Goal: Task Accomplishment & Management: Use online tool/utility

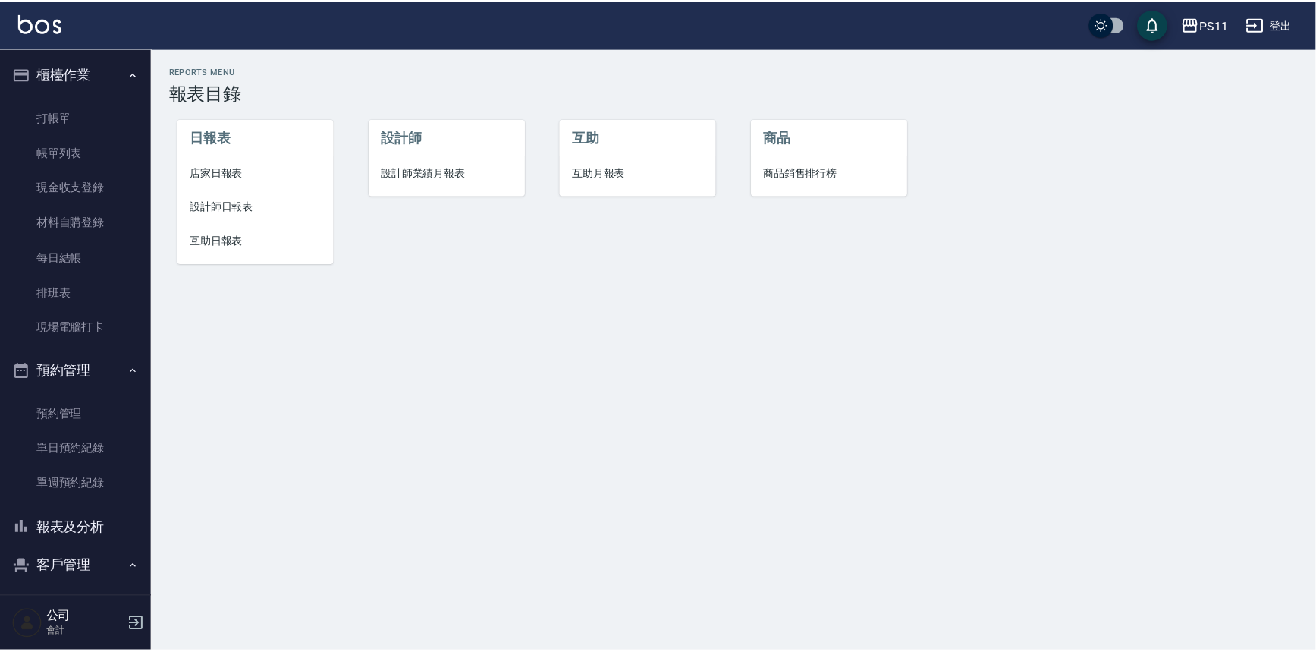
scroll to position [46, 0]
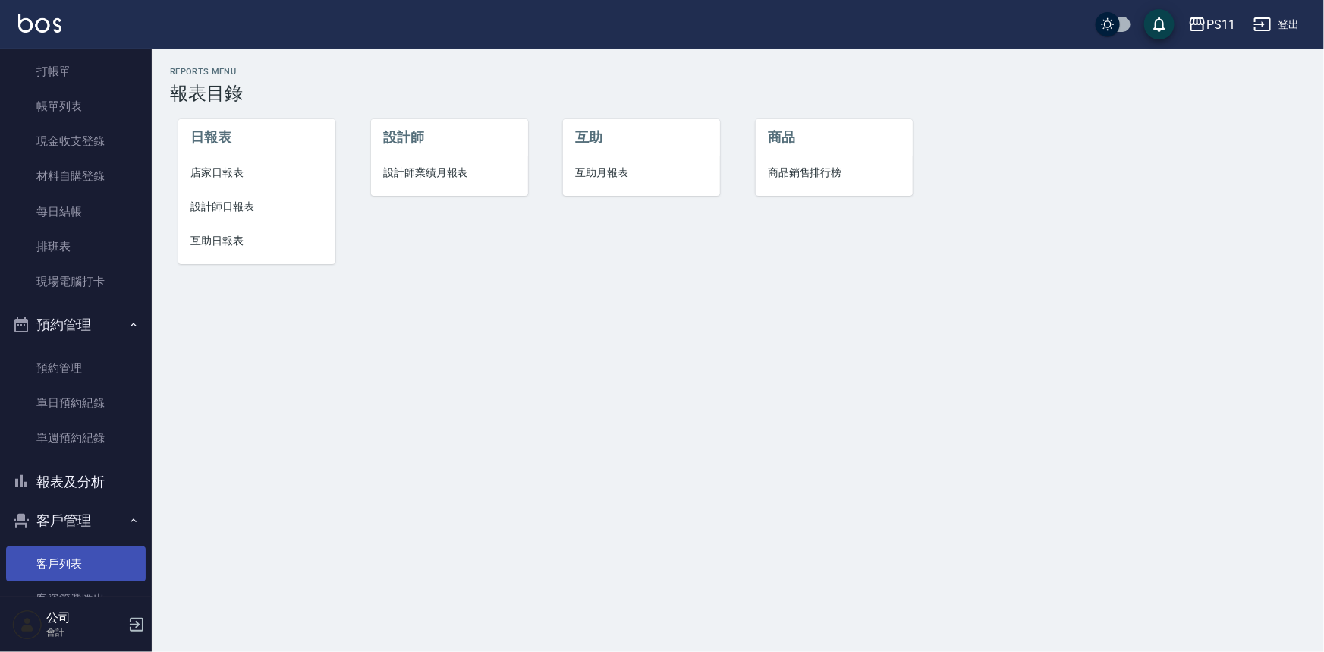
click at [95, 554] on link "客戶列表" at bounding box center [76, 563] width 140 height 35
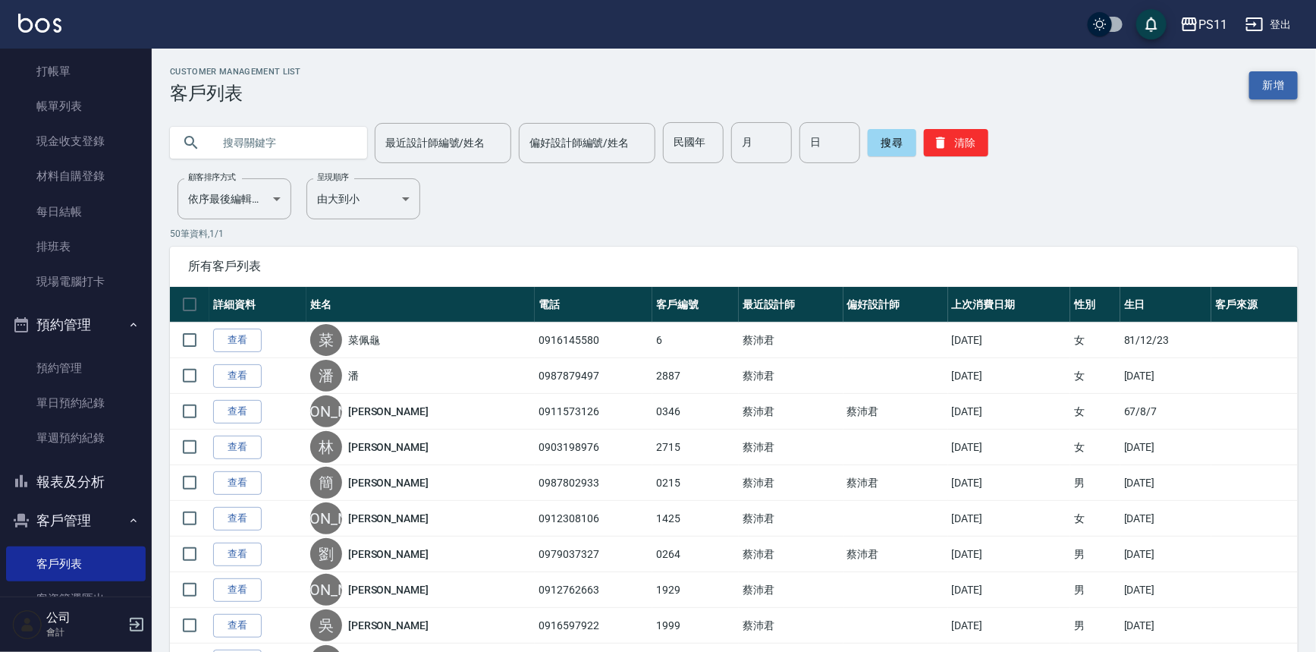
click at [1263, 86] on link "新增" at bounding box center [1274, 85] width 49 height 28
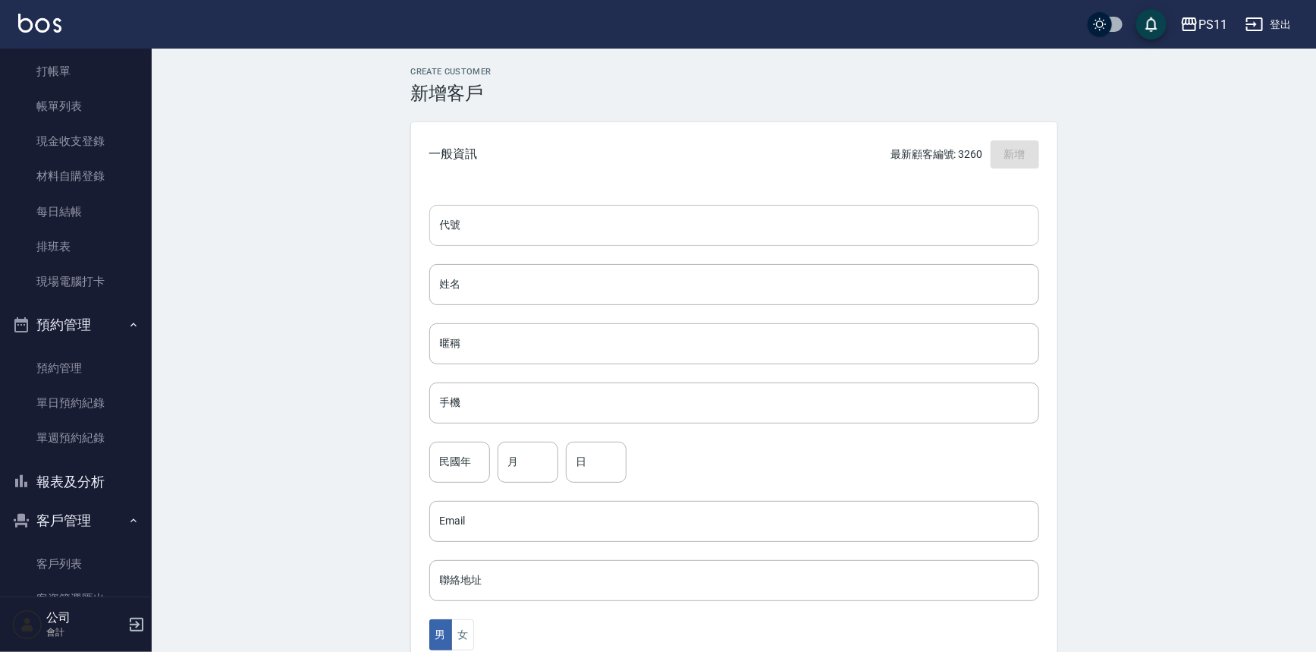
click at [594, 206] on input "代號" at bounding box center [734, 225] width 610 height 41
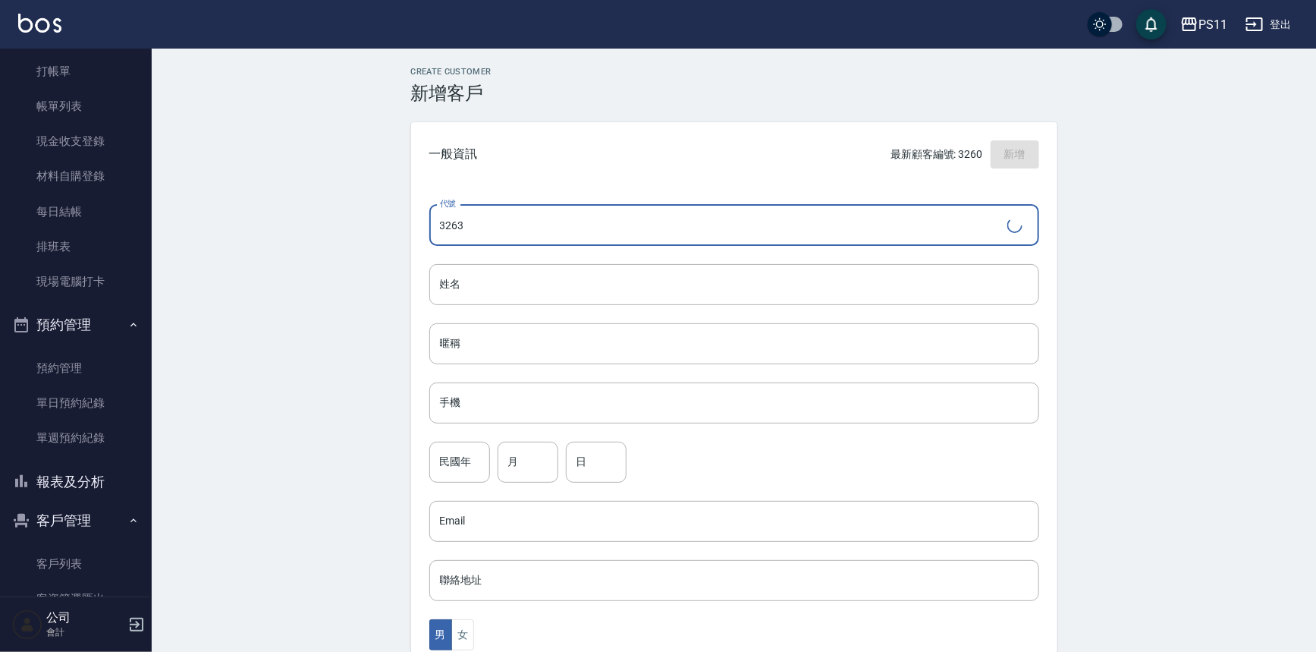
type input "3263"
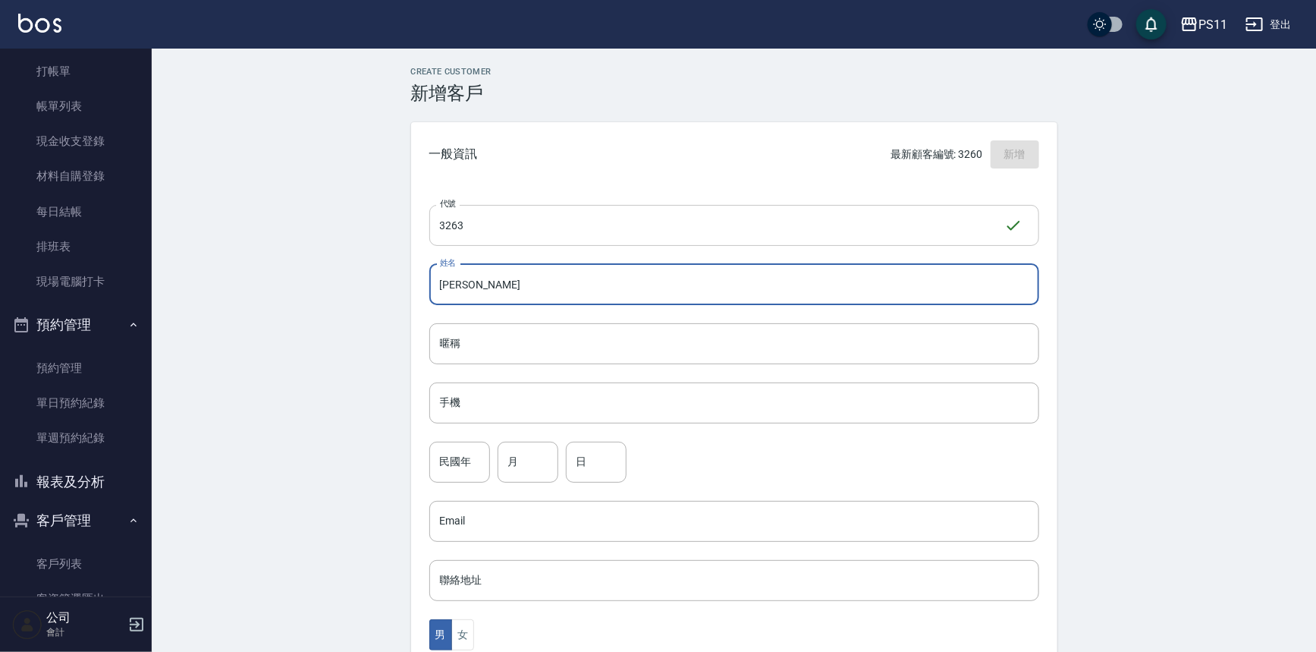
type input "[PERSON_NAME]"
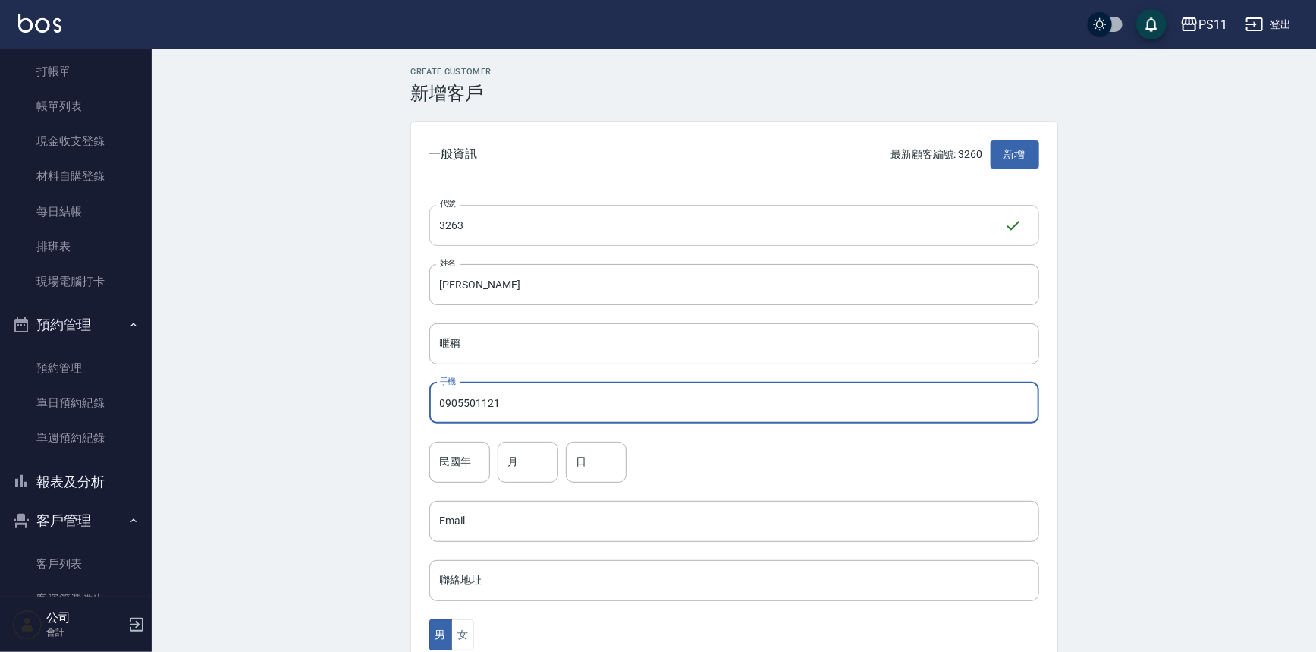
type input "0905501121"
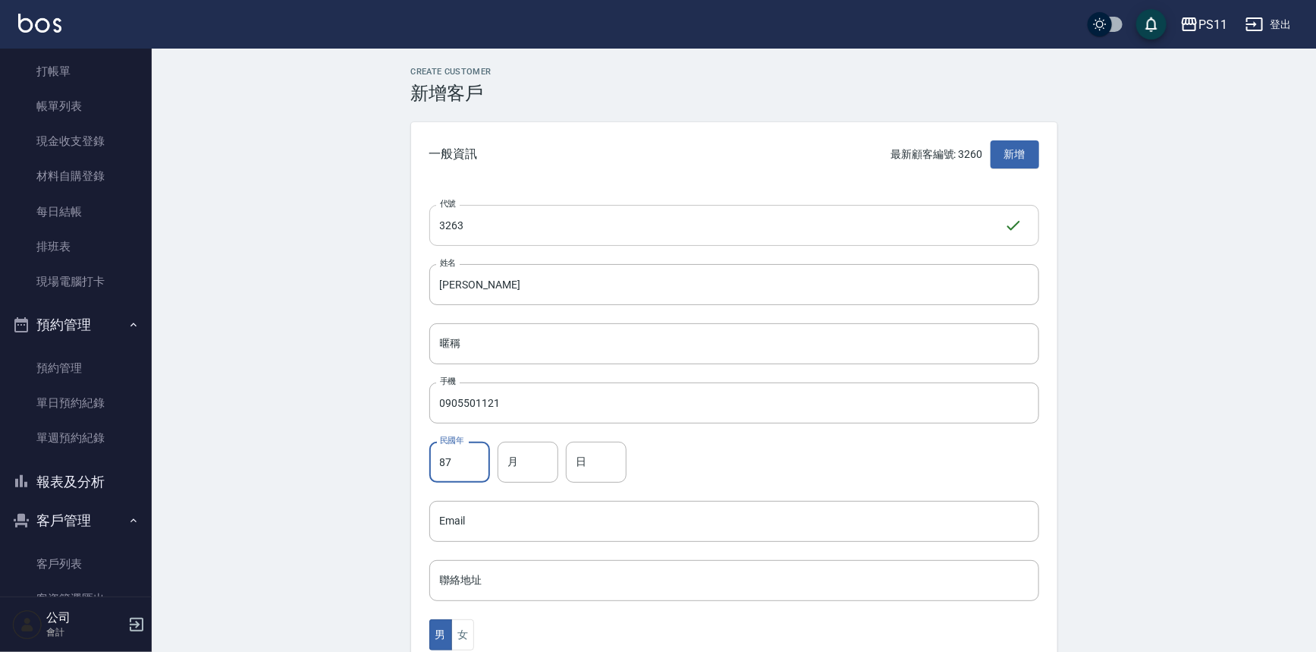
type input "87"
type input "11"
type input "21"
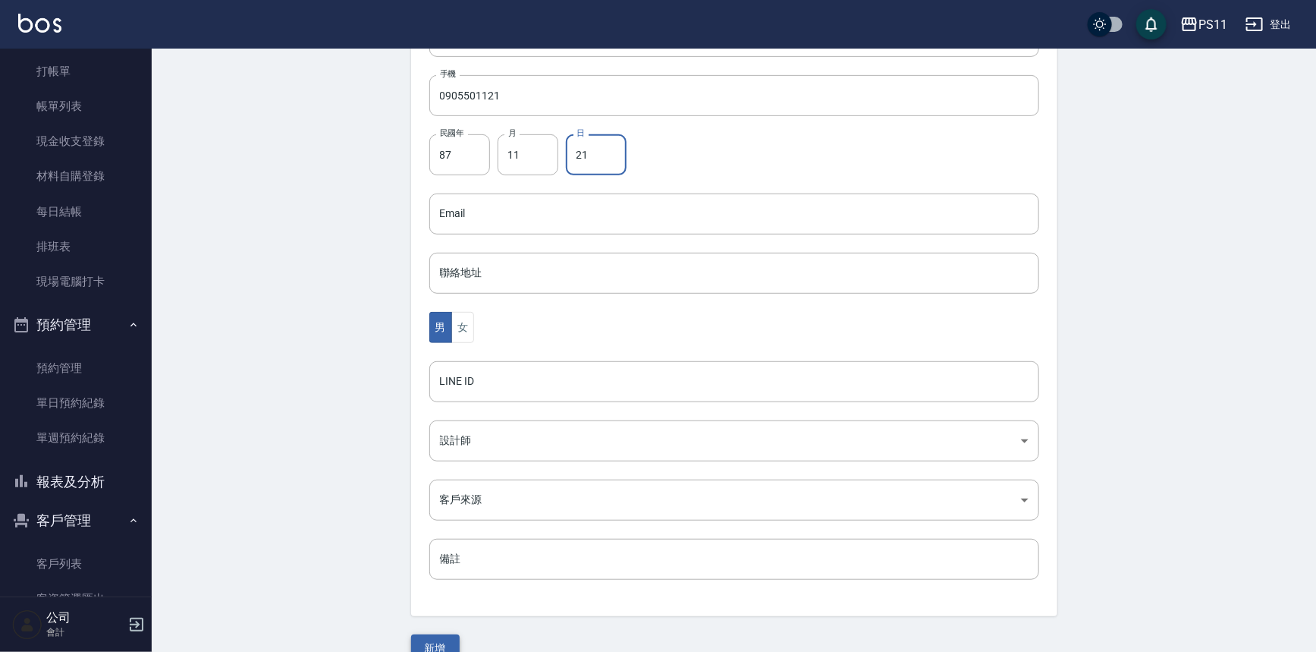
scroll to position [335, 0]
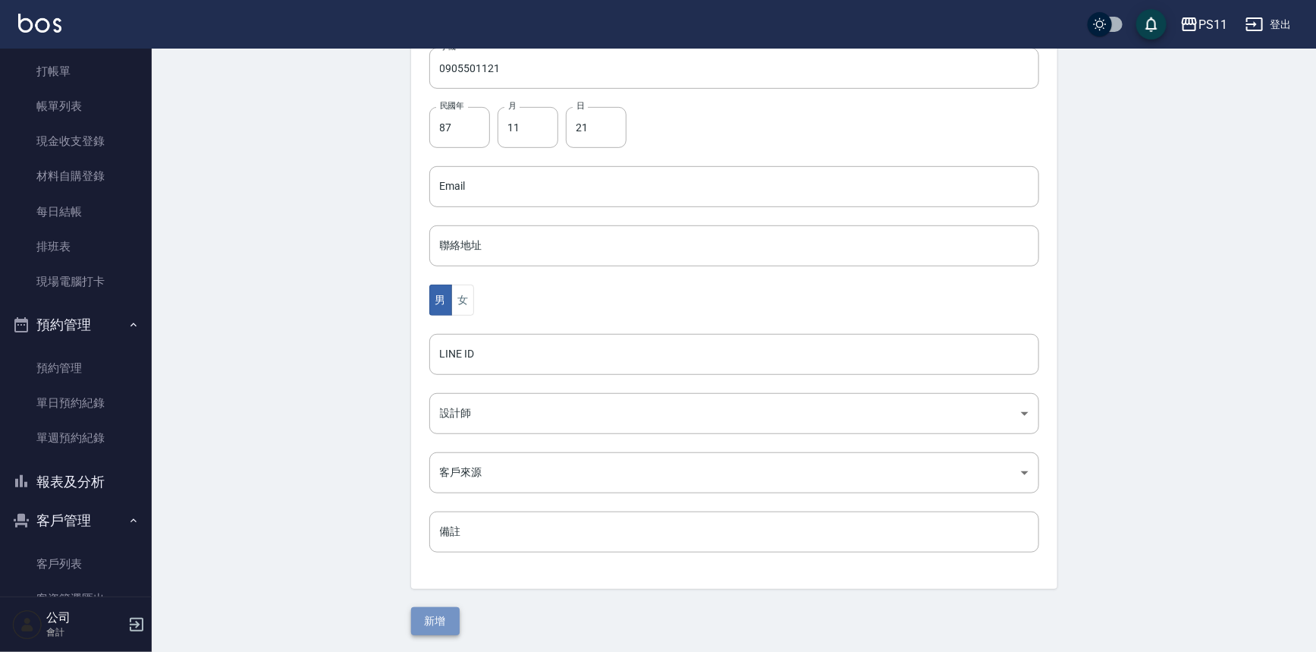
click at [448, 616] on button "新增" at bounding box center [435, 621] width 49 height 28
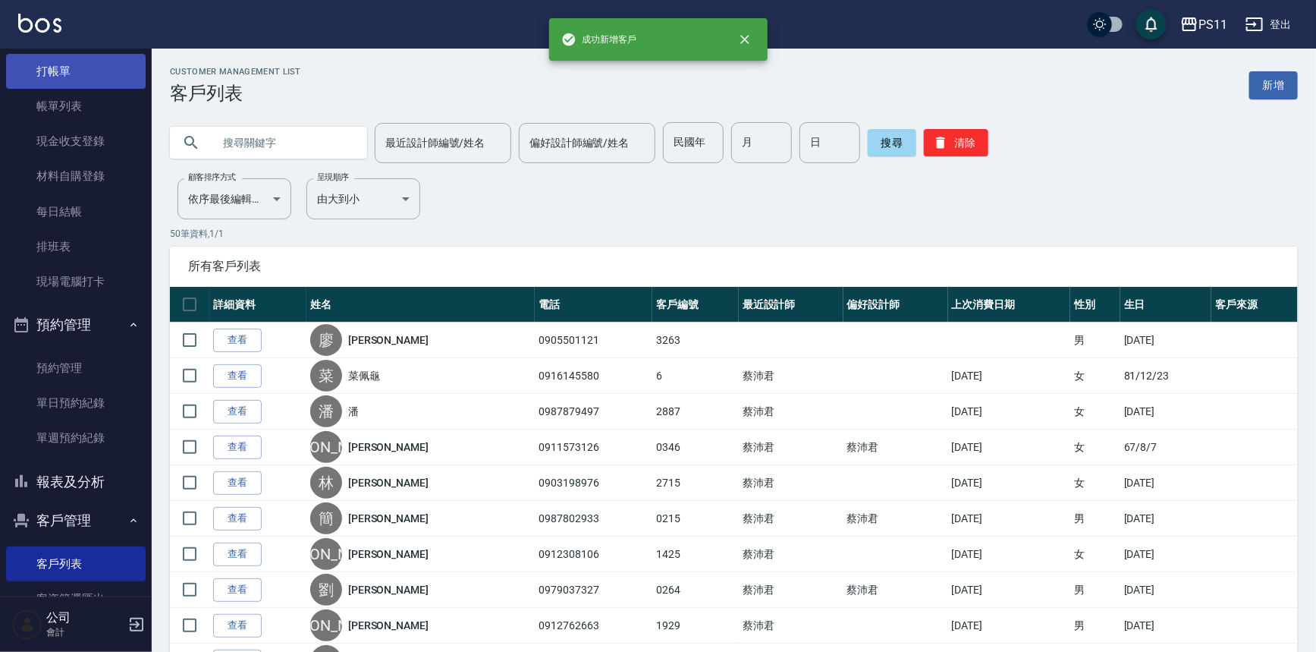
click at [108, 78] on link "打帳單" at bounding box center [76, 71] width 140 height 35
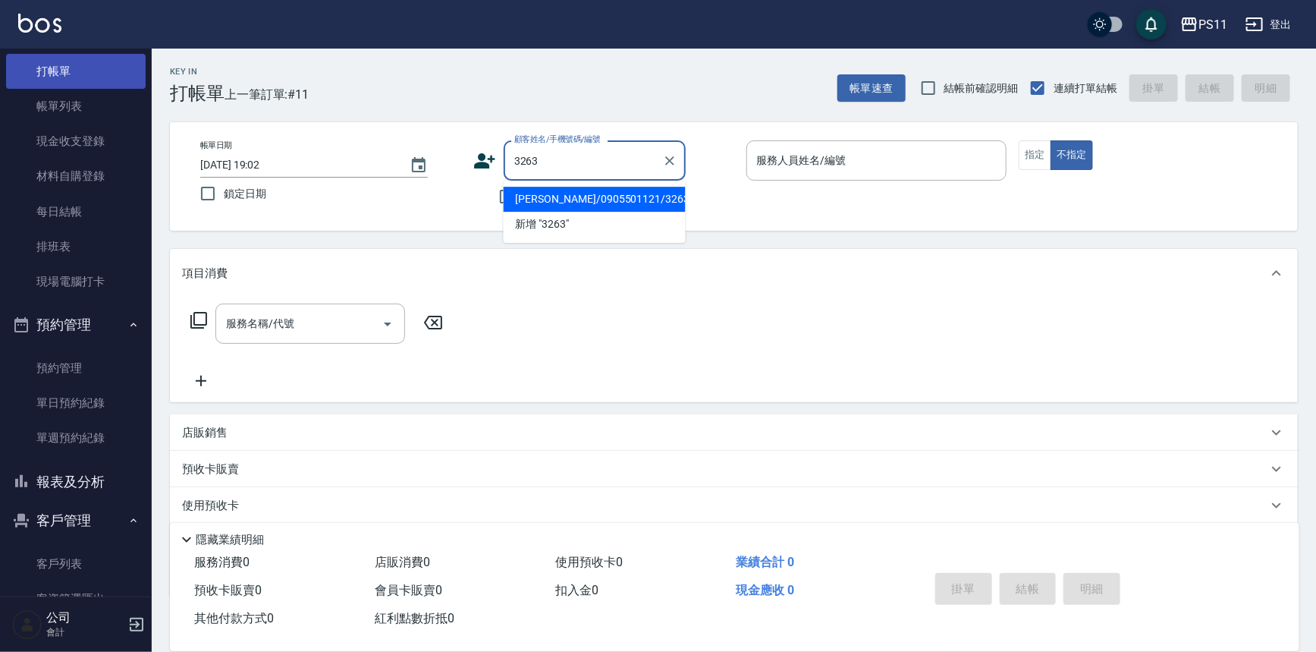
type input "[PERSON_NAME]/0905501121/3263"
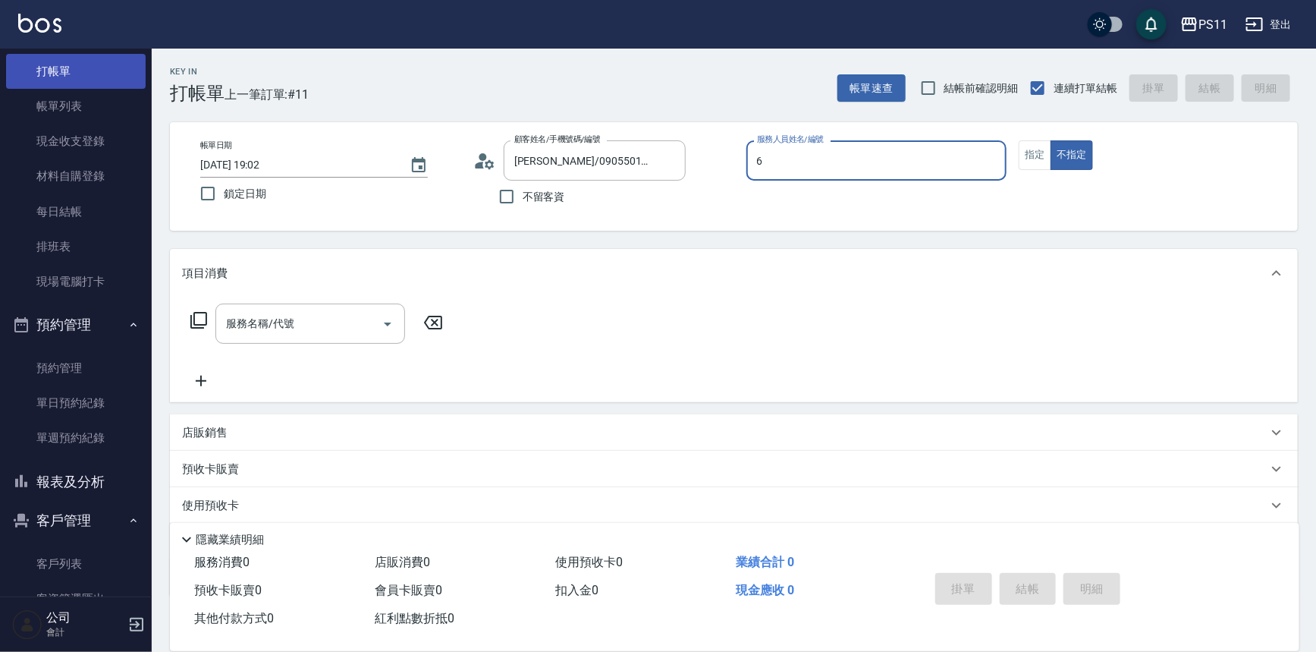
type input "[PERSON_NAME]6"
type button "false"
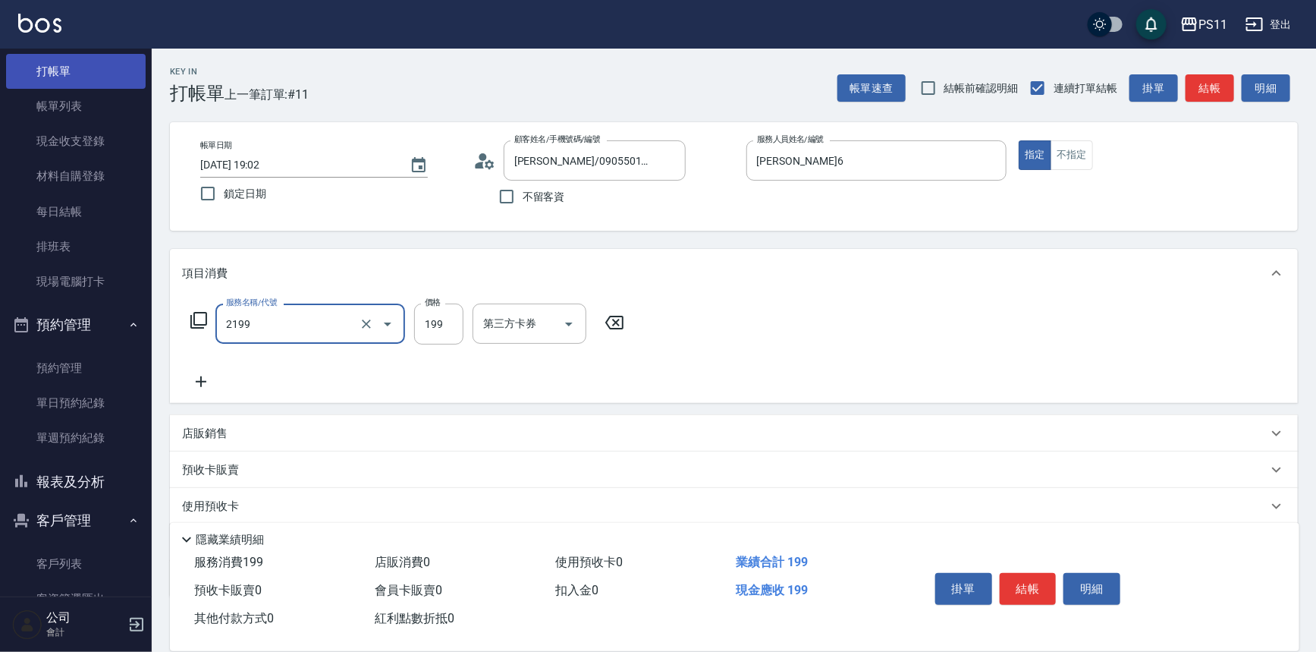
type input "不指定剪髮活動(2199)"
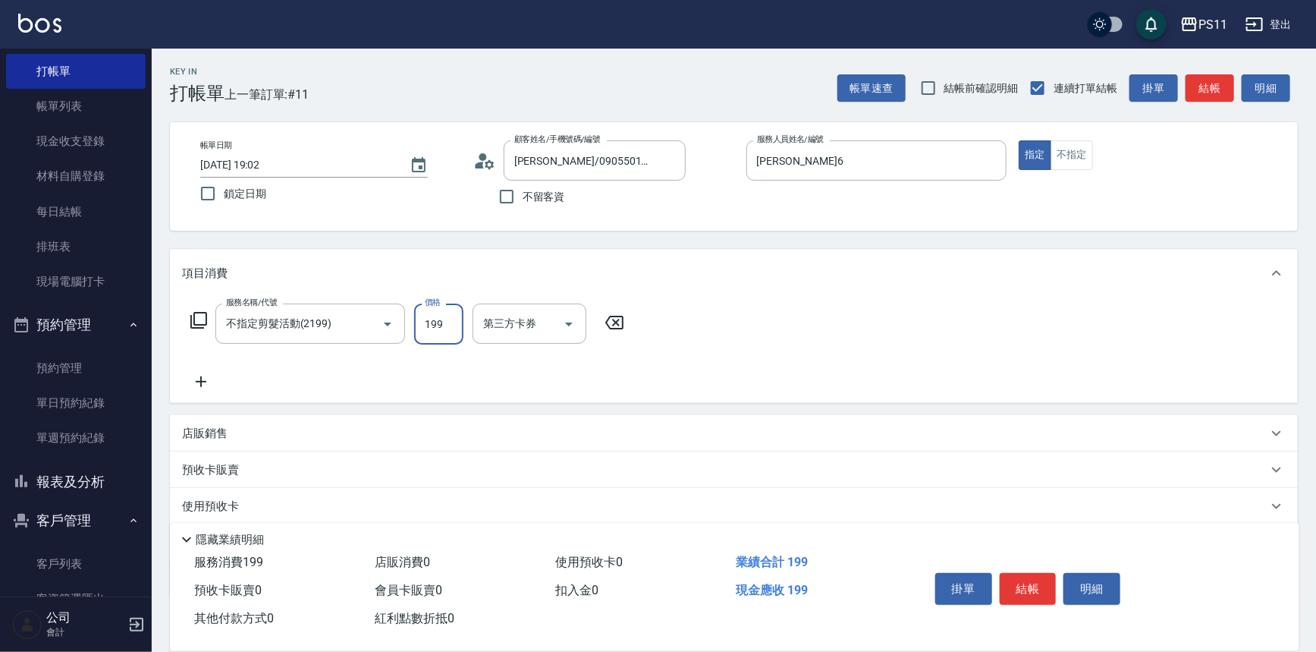
click at [616, 322] on icon at bounding box center [614, 323] width 18 height 14
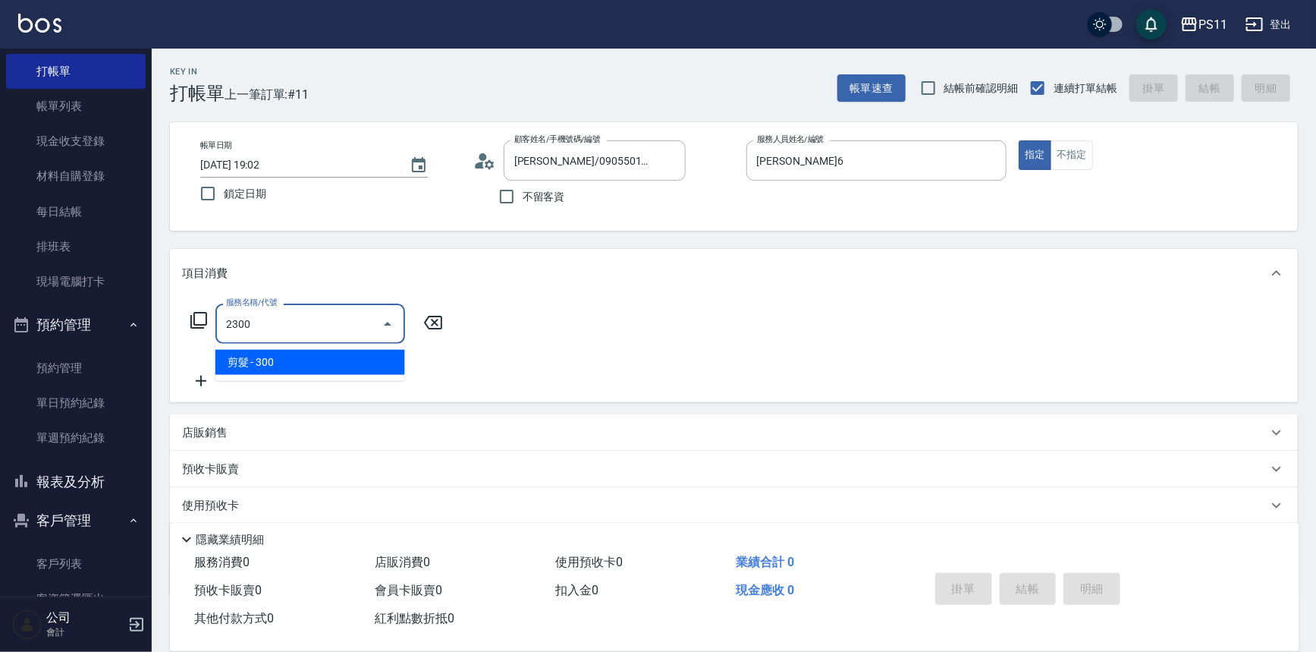
type input "剪髮(2300)"
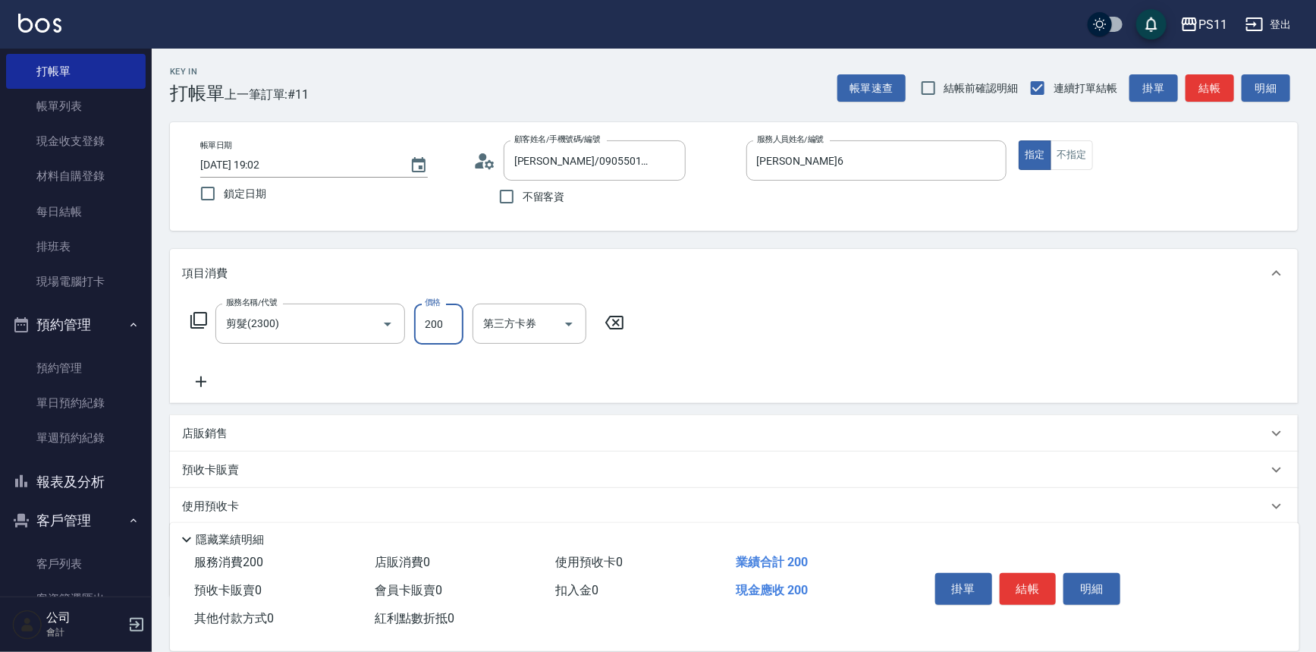
type input "200"
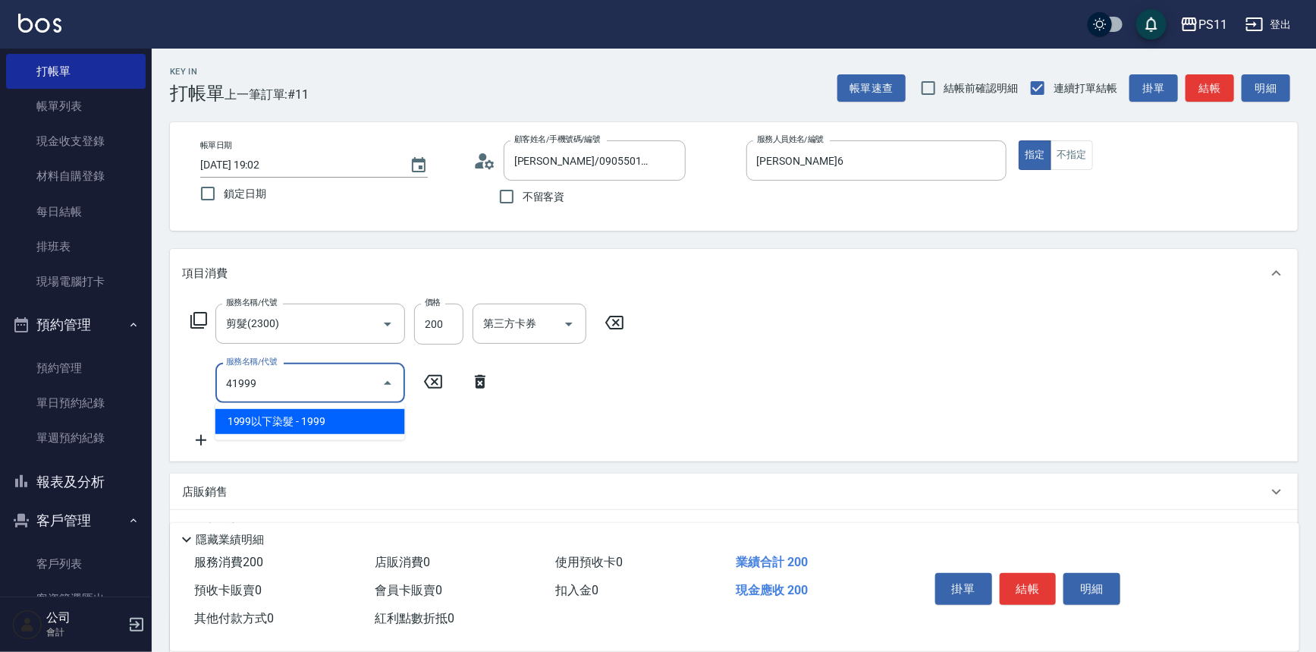
type input "1999以下染髮(41999)"
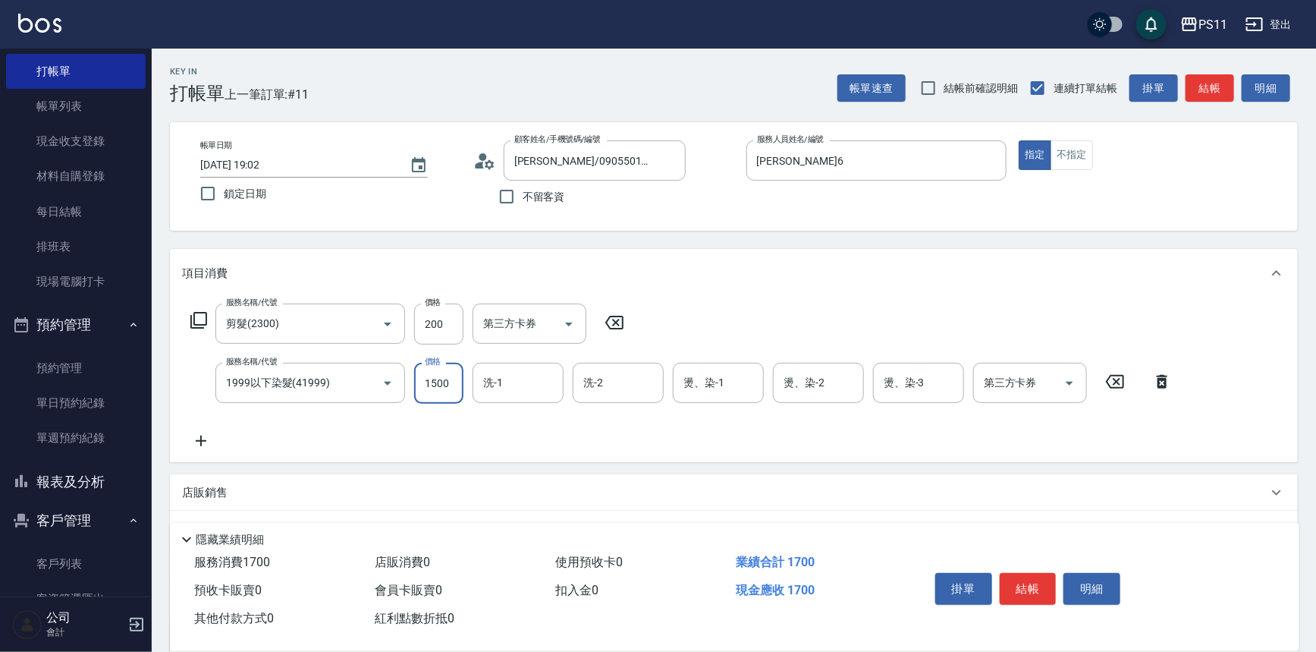
type input "1500"
type input "[PERSON_NAME]-31"
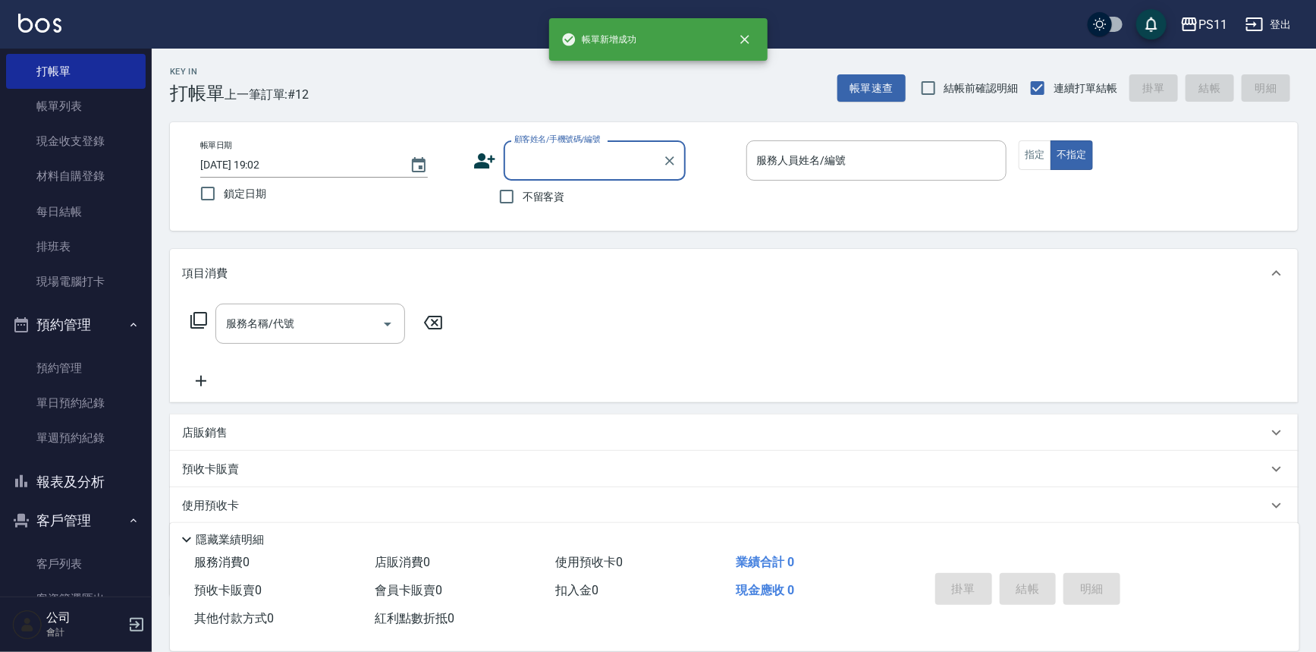
drag, startPoint x: 74, startPoint y: 478, endPoint x: 112, endPoint y: 399, distance: 87.5
click at [74, 478] on button "報表及分析" at bounding box center [76, 481] width 140 height 39
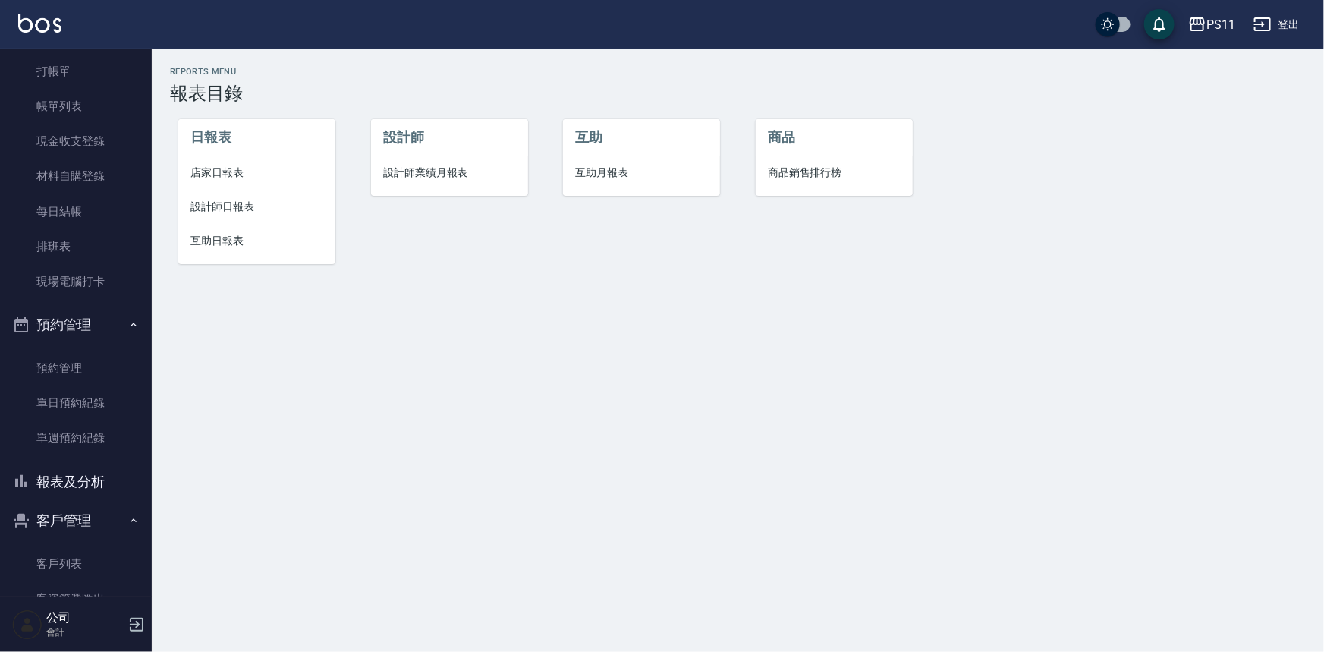
click at [214, 216] on li "設計師日報表" at bounding box center [256, 207] width 157 height 34
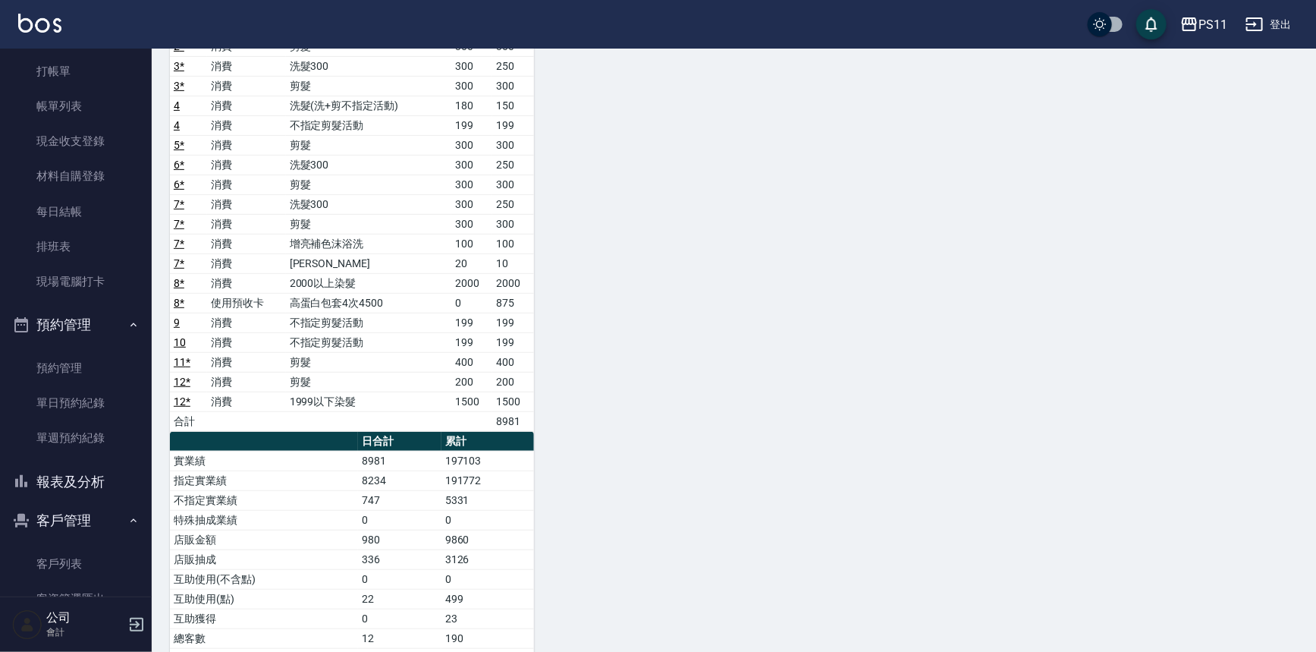
scroll to position [137, 0]
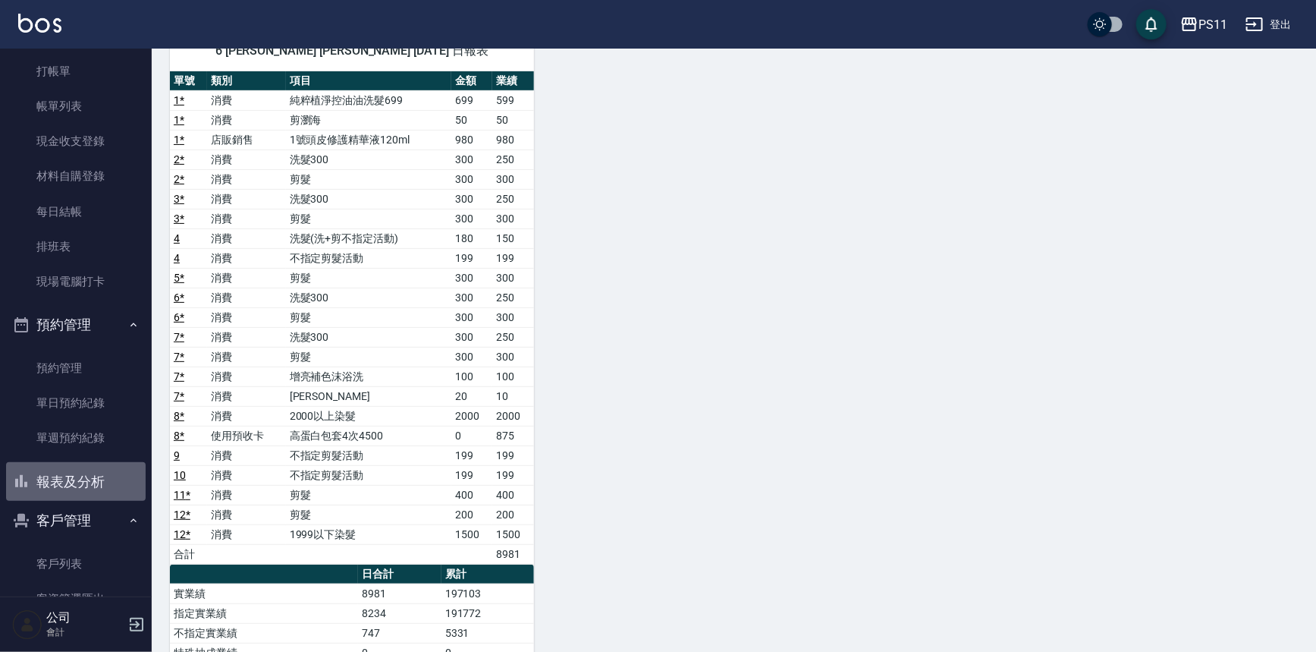
click at [82, 485] on button "報表及分析" at bounding box center [76, 481] width 140 height 39
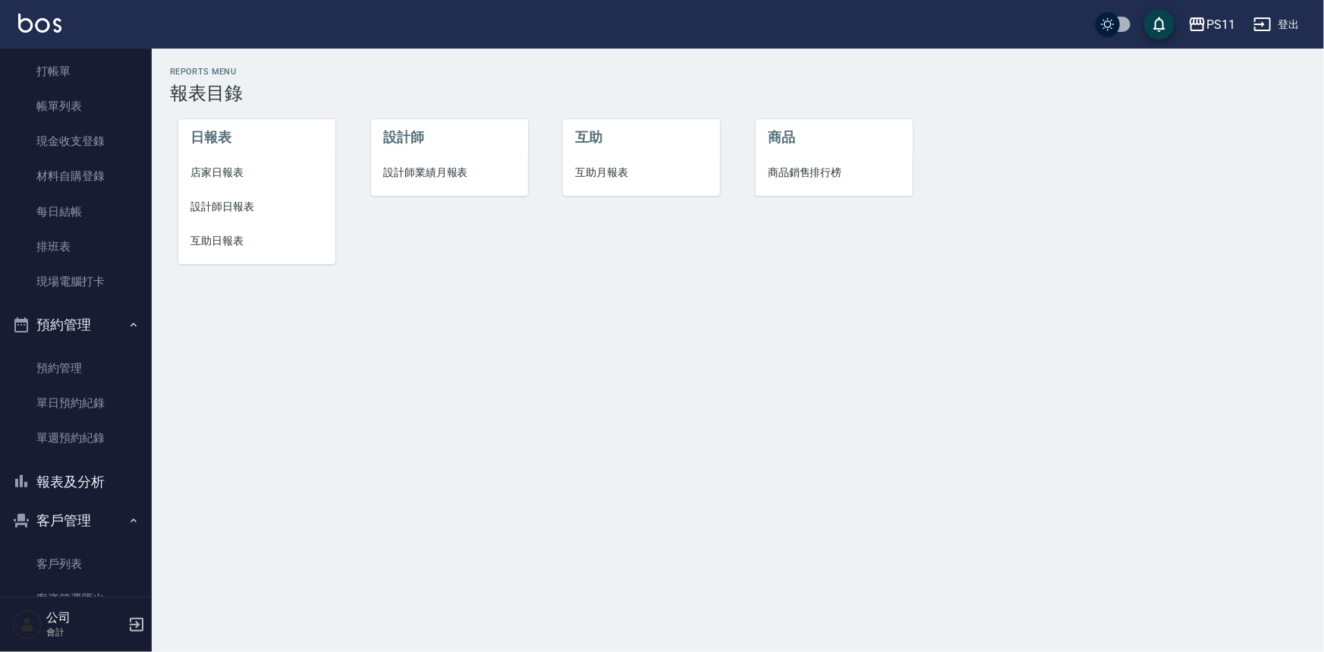
click at [243, 247] on span "互助日報表" at bounding box center [256, 241] width 133 height 16
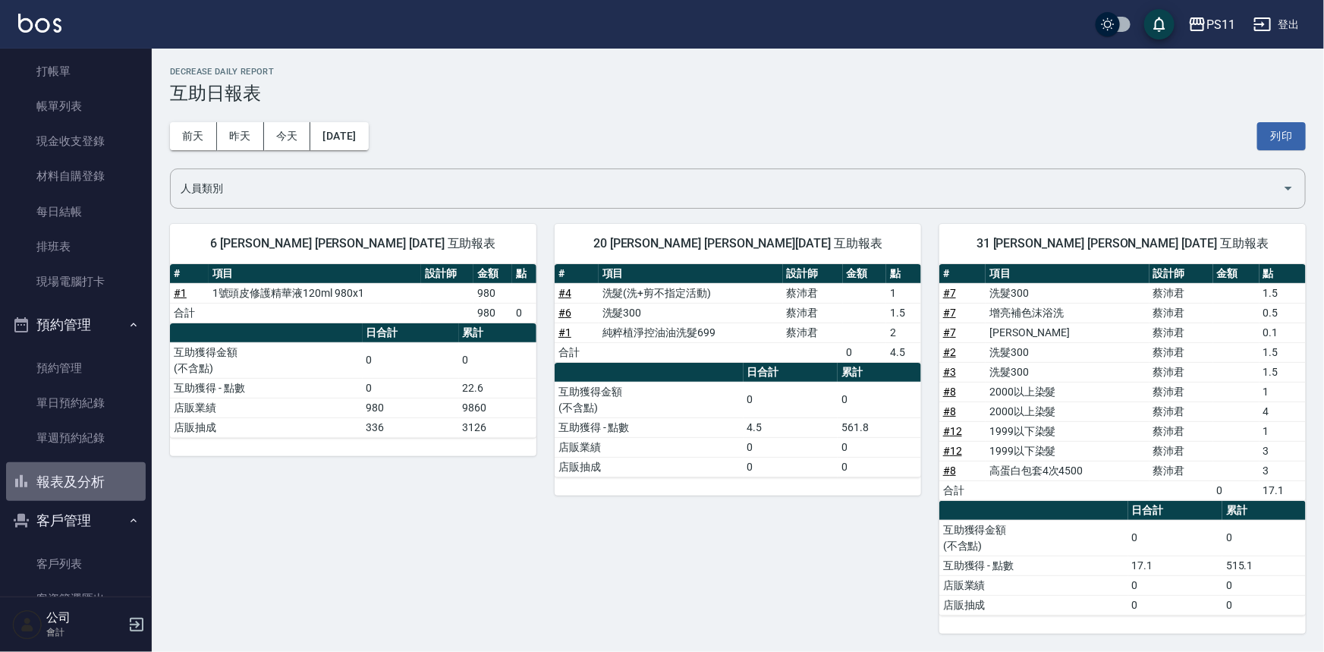
drag, startPoint x: 77, startPoint y: 463, endPoint x: 117, endPoint y: 264, distance: 202.6
click at [79, 463] on button "報表及分析" at bounding box center [76, 481] width 140 height 39
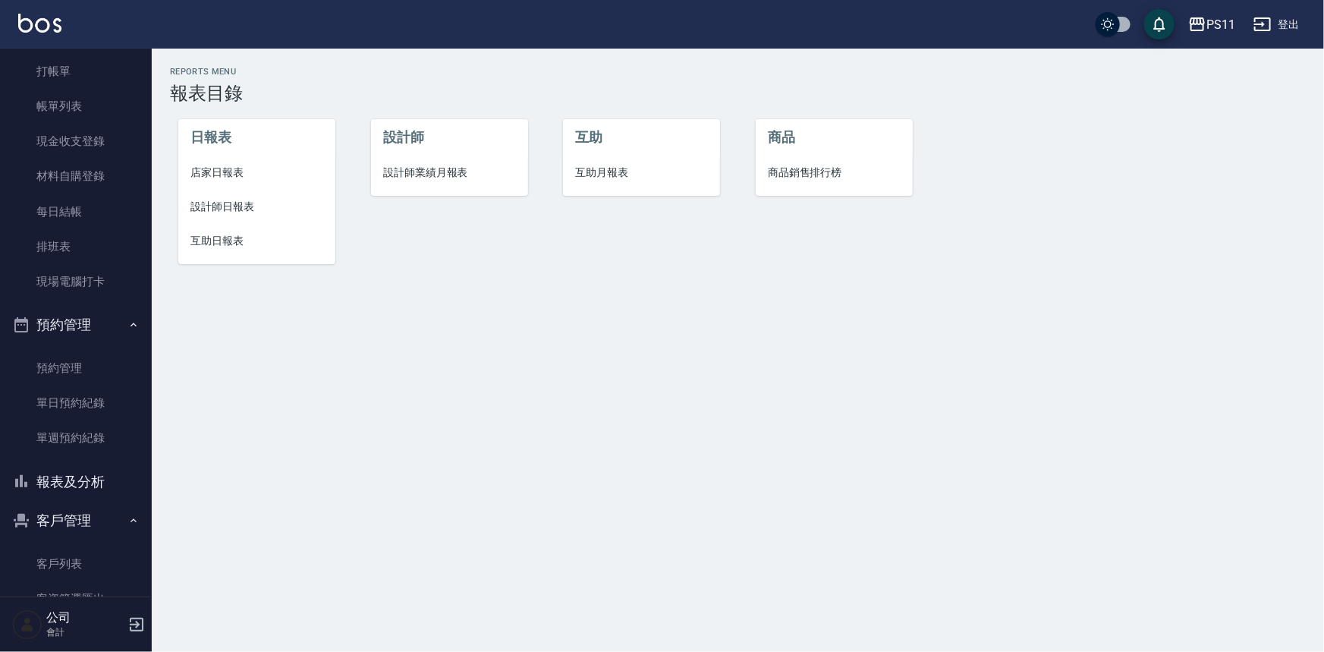
click at [399, 181] on li "設計師業績月報表" at bounding box center [449, 173] width 157 height 34
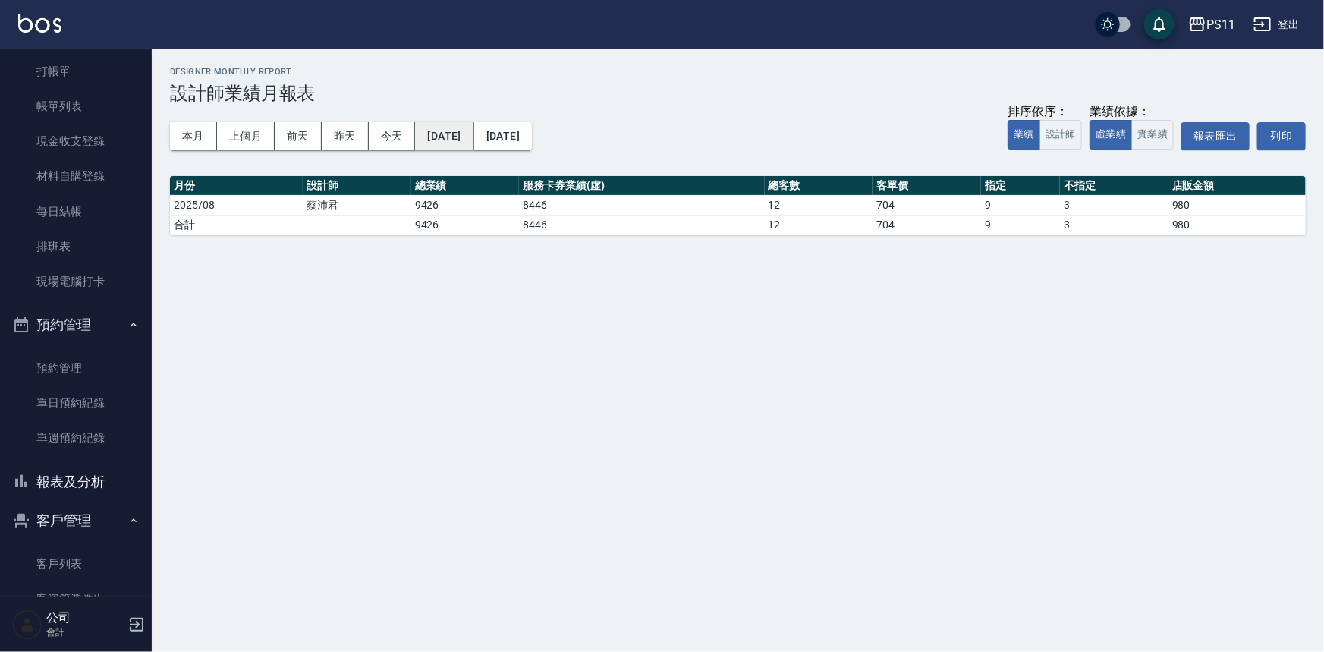
click at [472, 138] on button "[DATE]" at bounding box center [444, 136] width 58 height 28
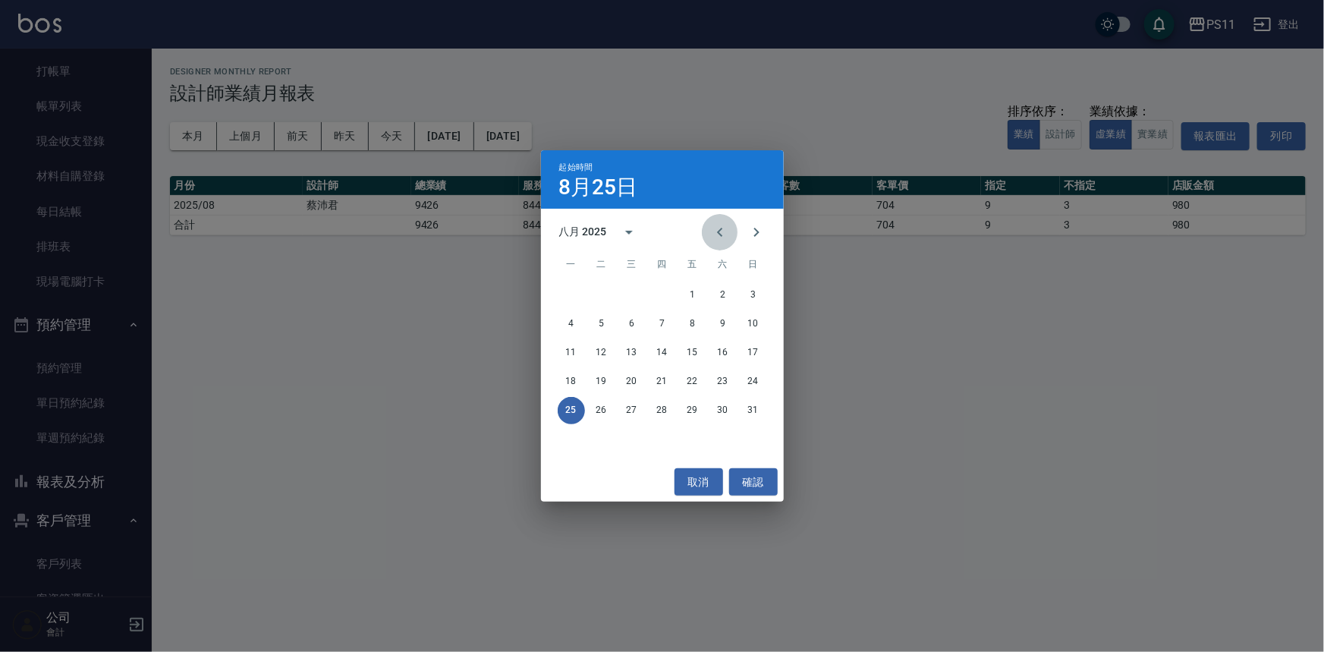
click at [718, 228] on icon "Previous month" at bounding box center [720, 232] width 18 height 18
click at [752, 229] on icon "Next month" at bounding box center [756, 232] width 18 height 18
click at [683, 302] on button "1" at bounding box center [692, 294] width 27 height 27
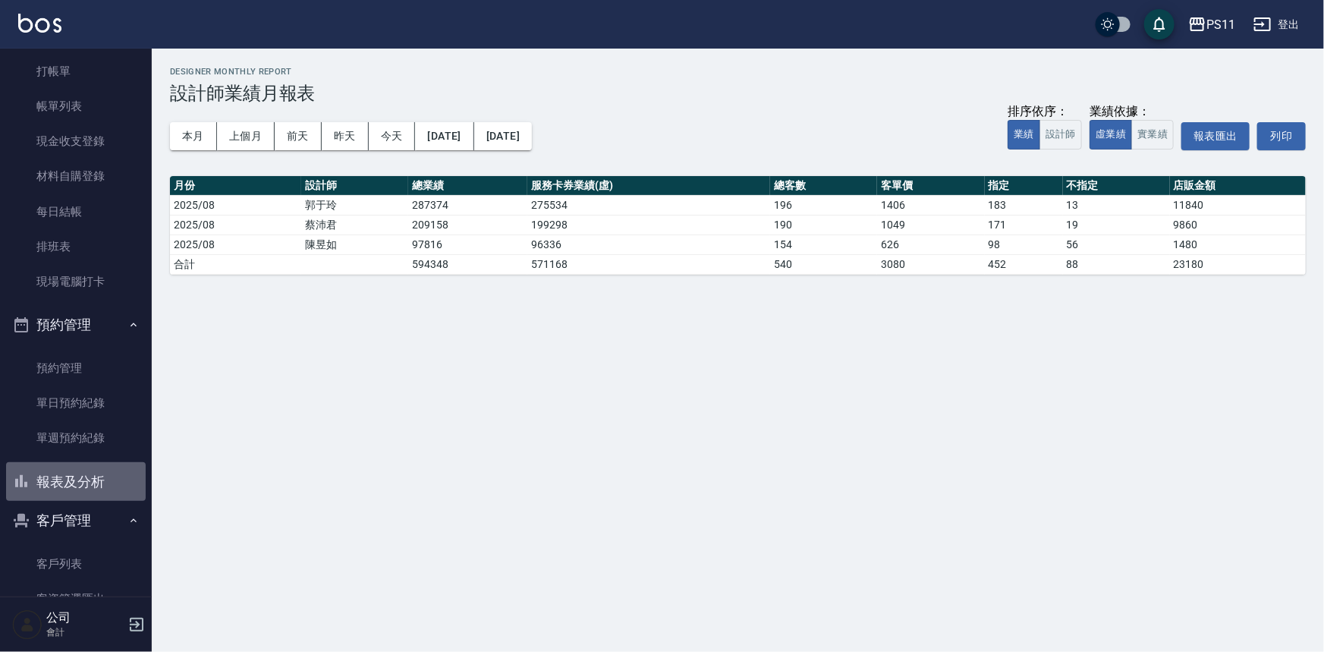
click at [91, 477] on button "報表及分析" at bounding box center [76, 481] width 140 height 39
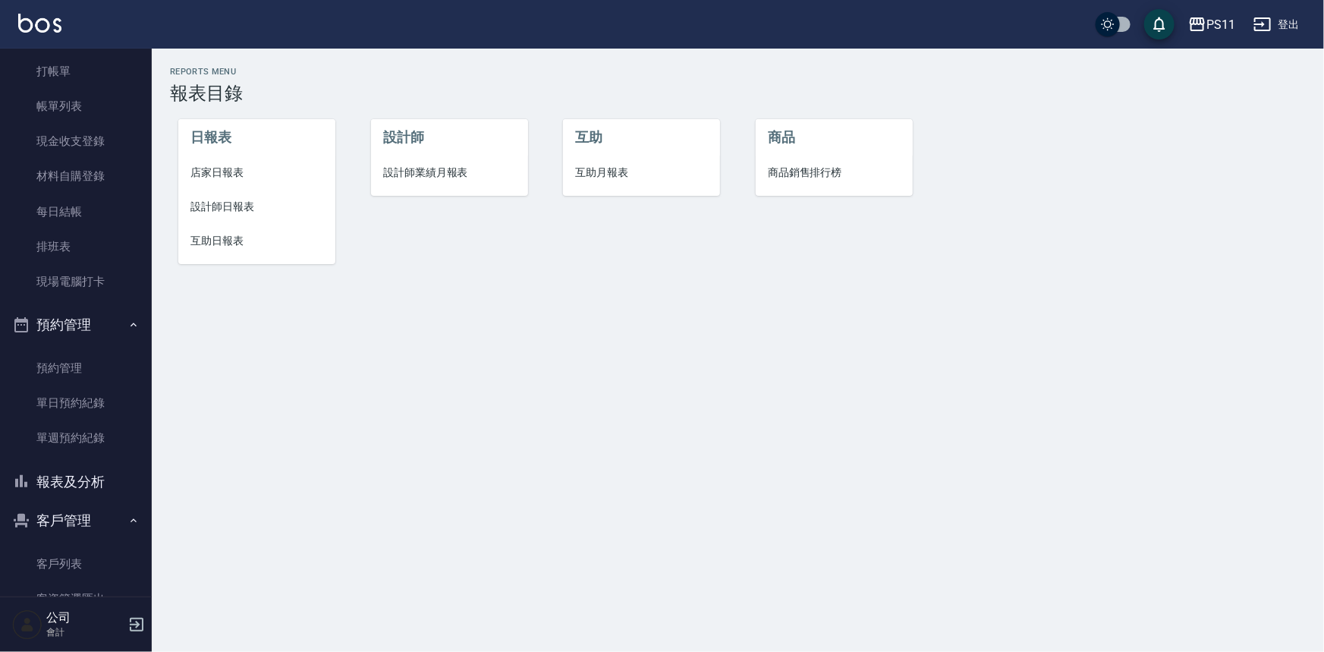
click at [218, 214] on span "設計師日報表" at bounding box center [256, 207] width 133 height 16
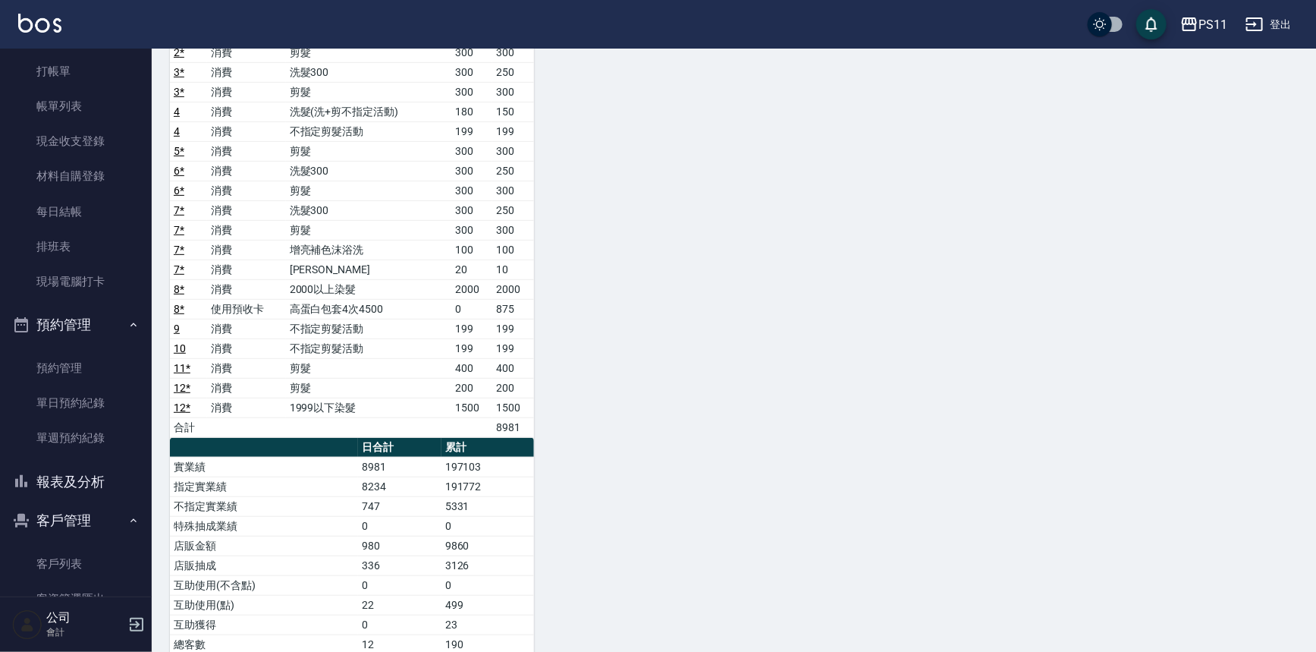
scroll to position [275, 0]
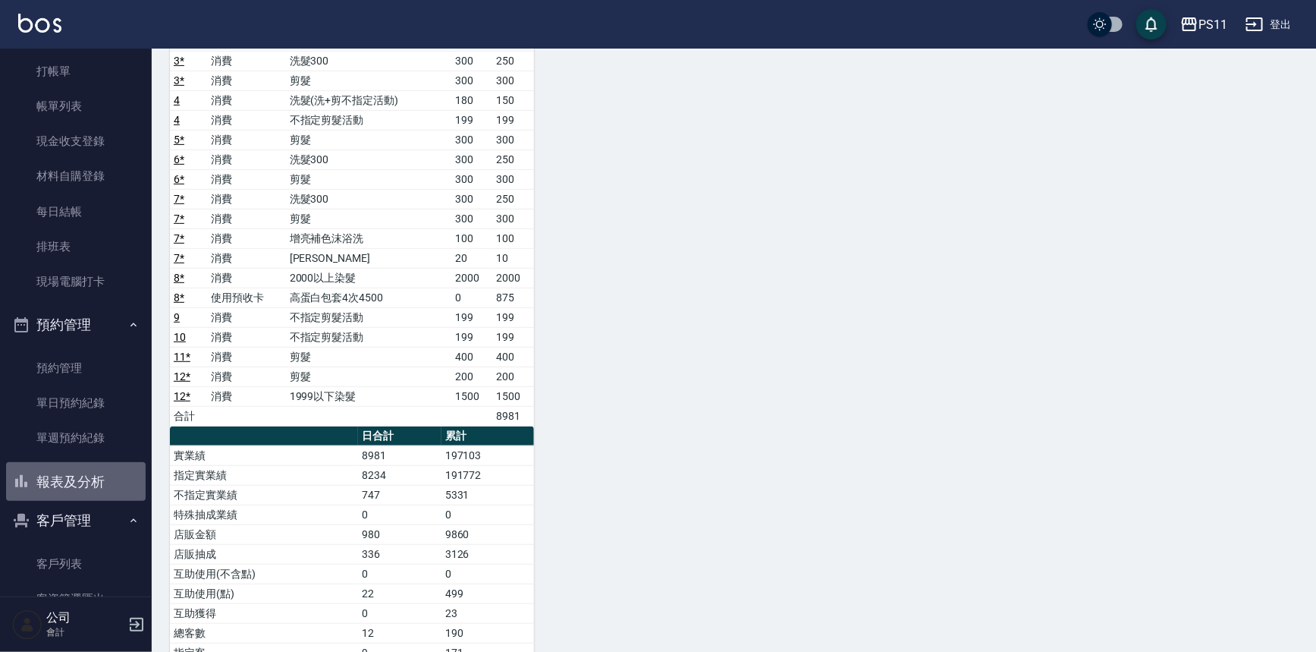
click at [104, 476] on button "報表及分析" at bounding box center [76, 481] width 140 height 39
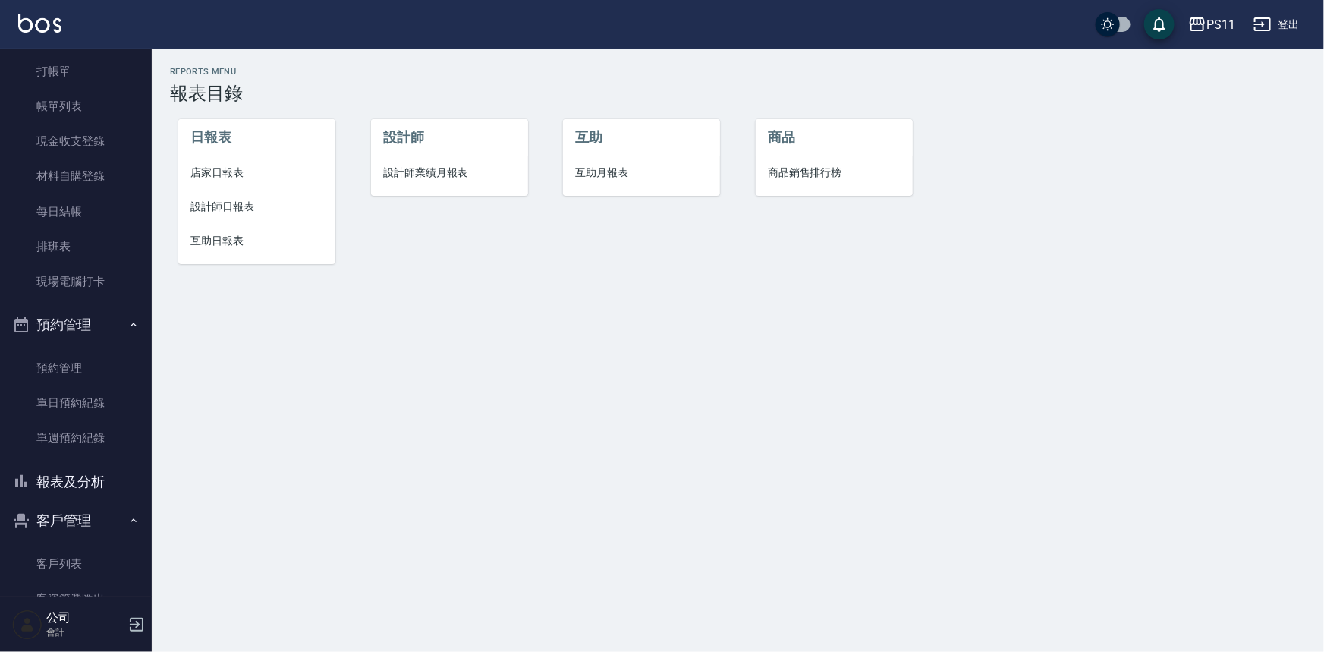
click at [224, 242] on span "互助日報表" at bounding box center [256, 241] width 133 height 16
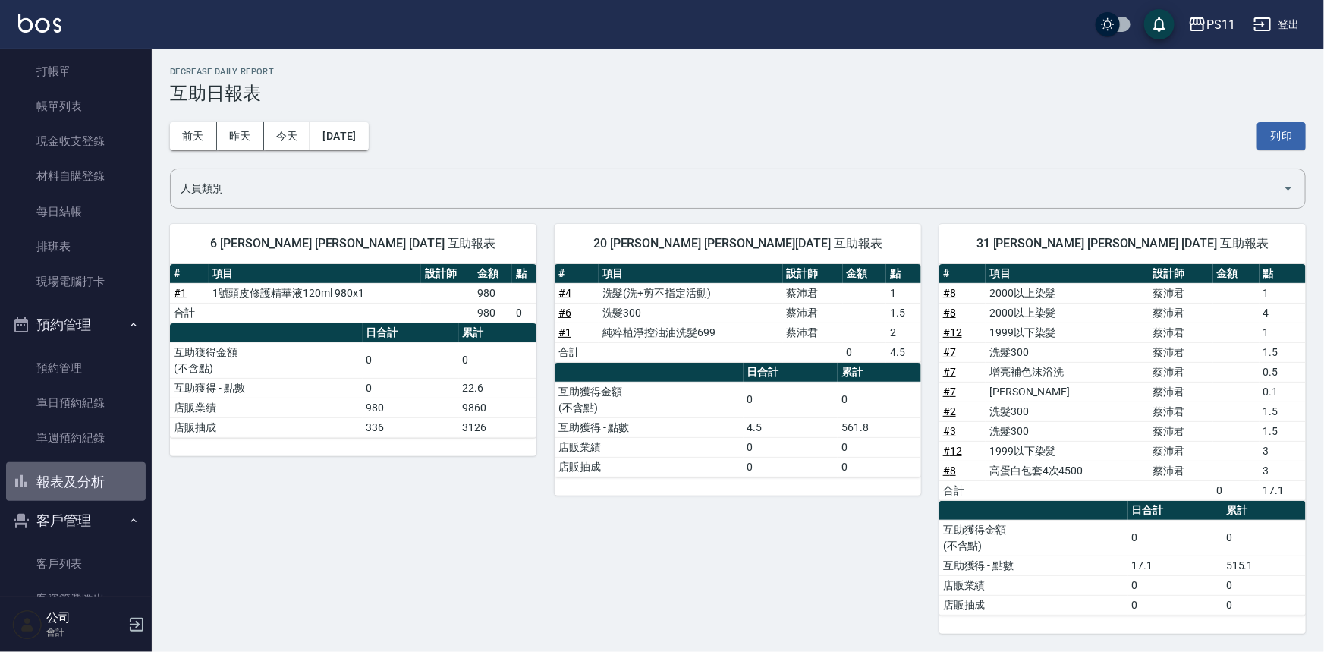
click at [103, 491] on button "報表及分析" at bounding box center [76, 481] width 140 height 39
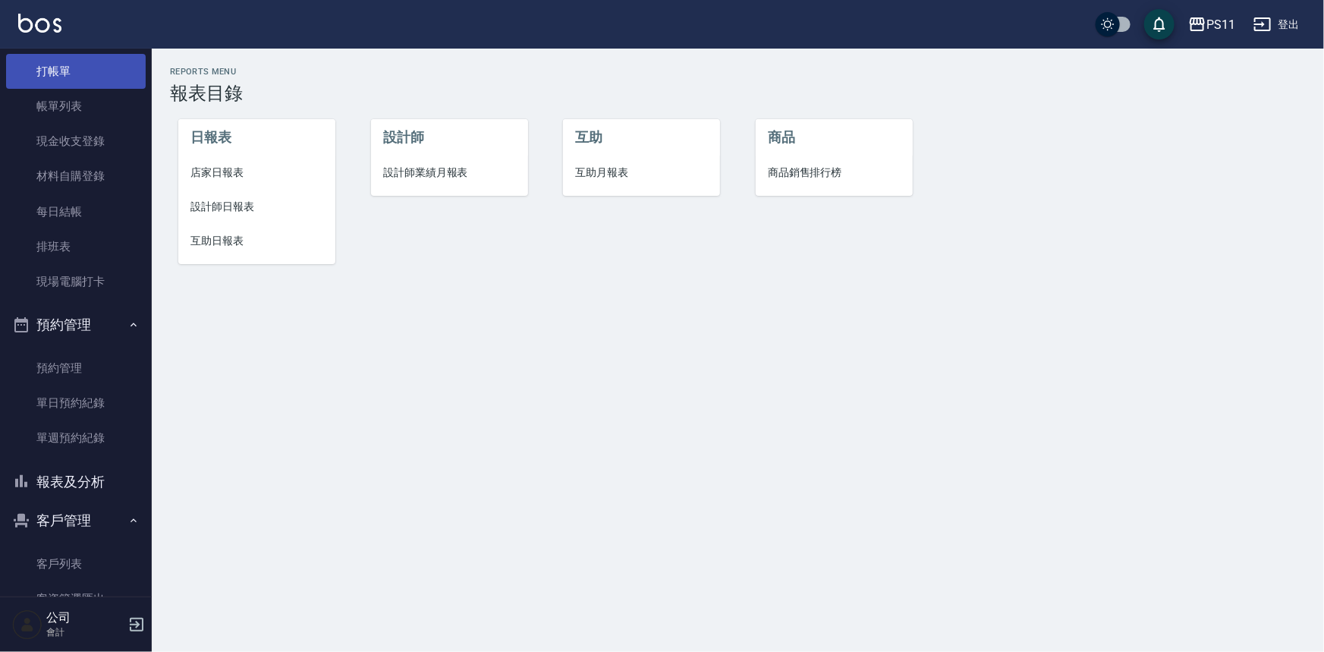
click at [96, 74] on link "打帳單" at bounding box center [76, 71] width 140 height 35
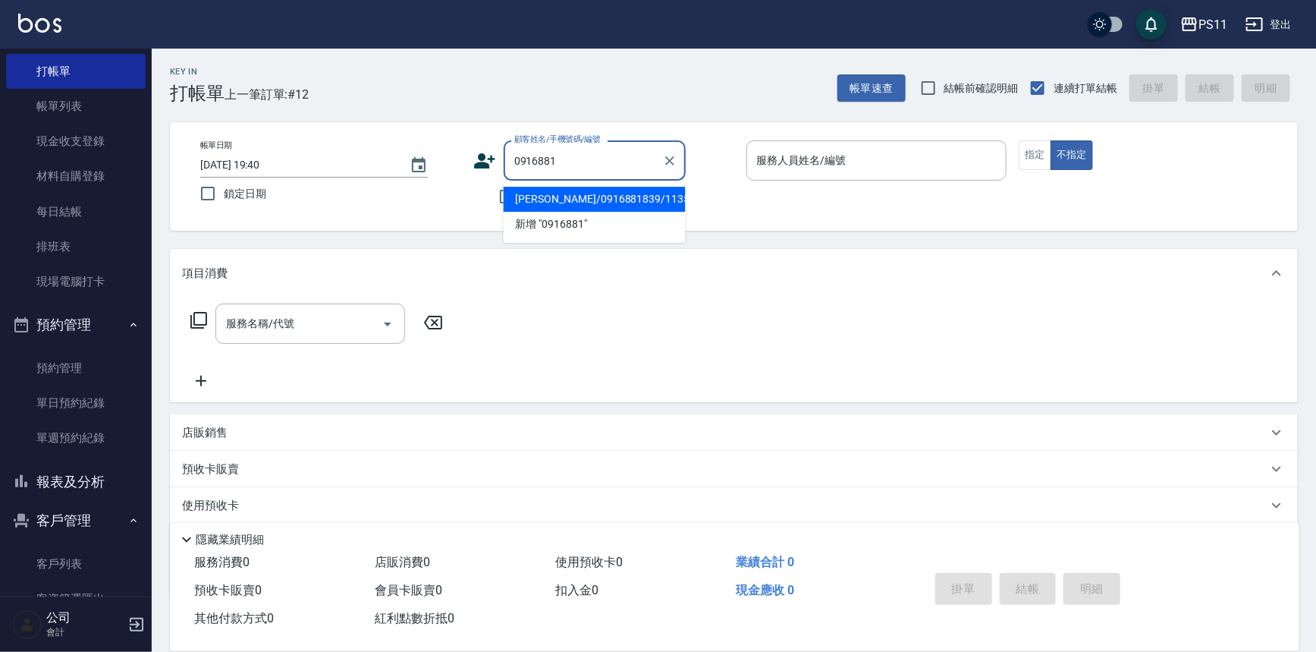
click at [619, 204] on li "[PERSON_NAME]/0916881839/1135" at bounding box center [595, 199] width 182 height 25
type input "[PERSON_NAME]/0916881839/1135"
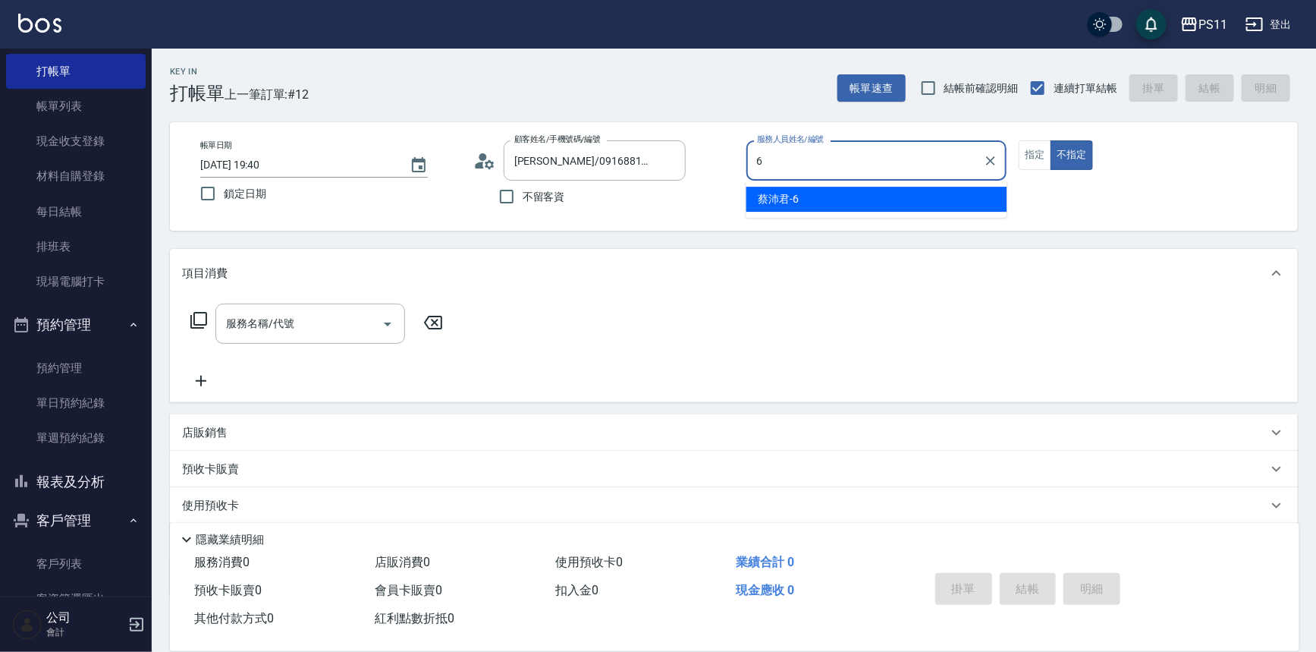
type input "[PERSON_NAME]6"
type button "false"
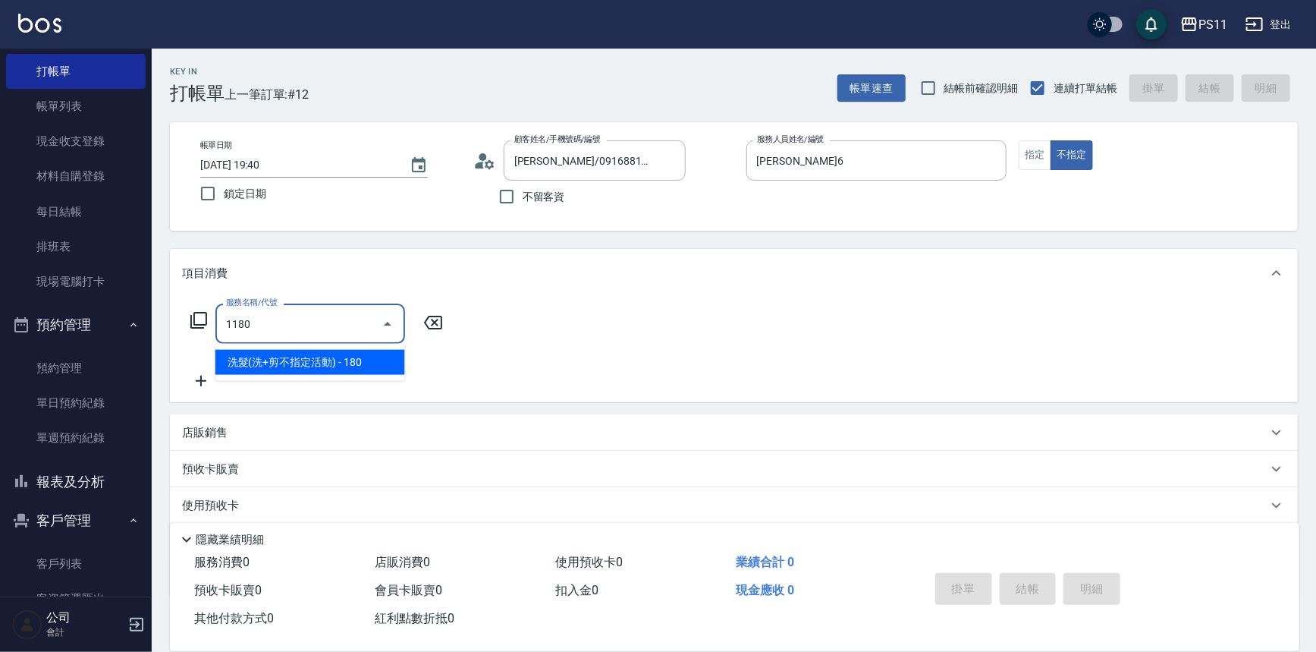
type input "洗髮(洗+剪不指定活動)(1180)"
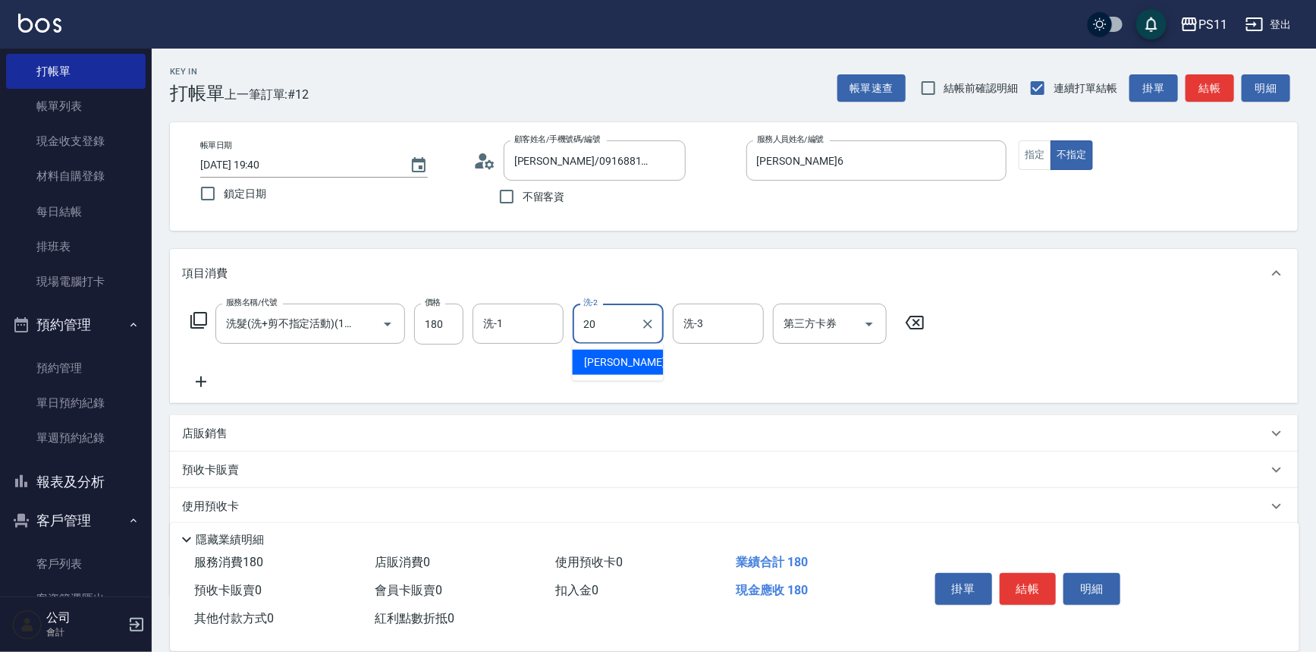
type input "[PERSON_NAME]-20"
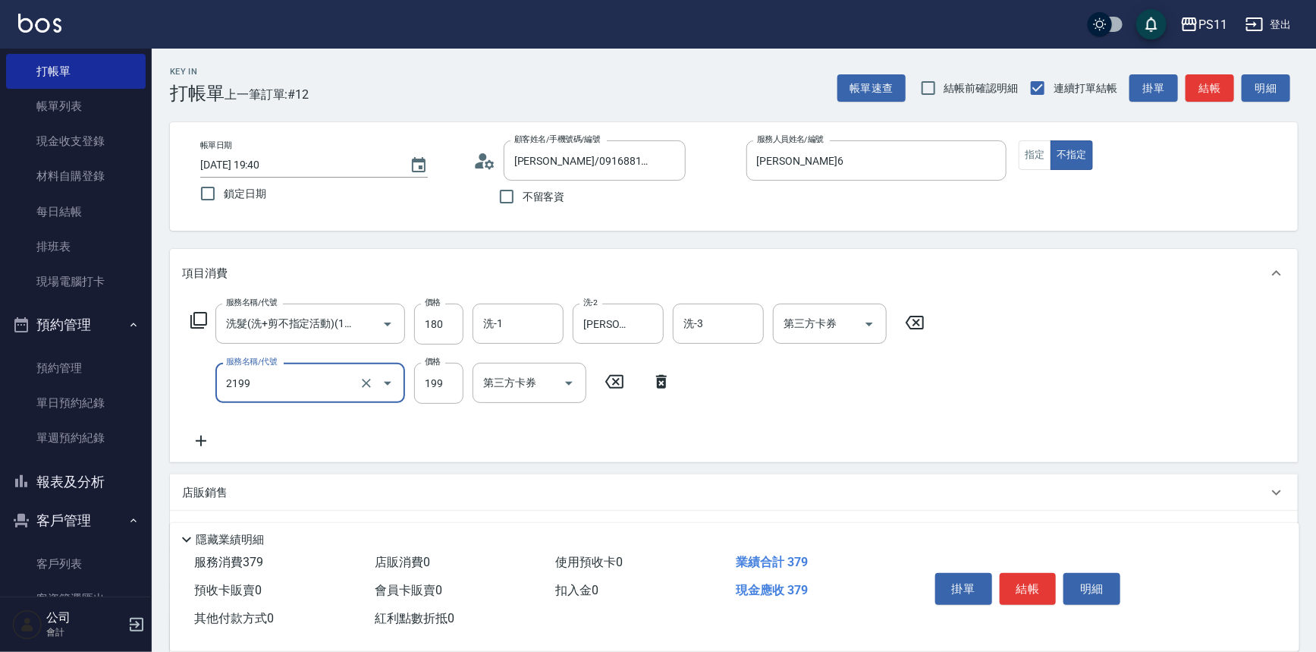
type input "不指定剪髮活動(2199)"
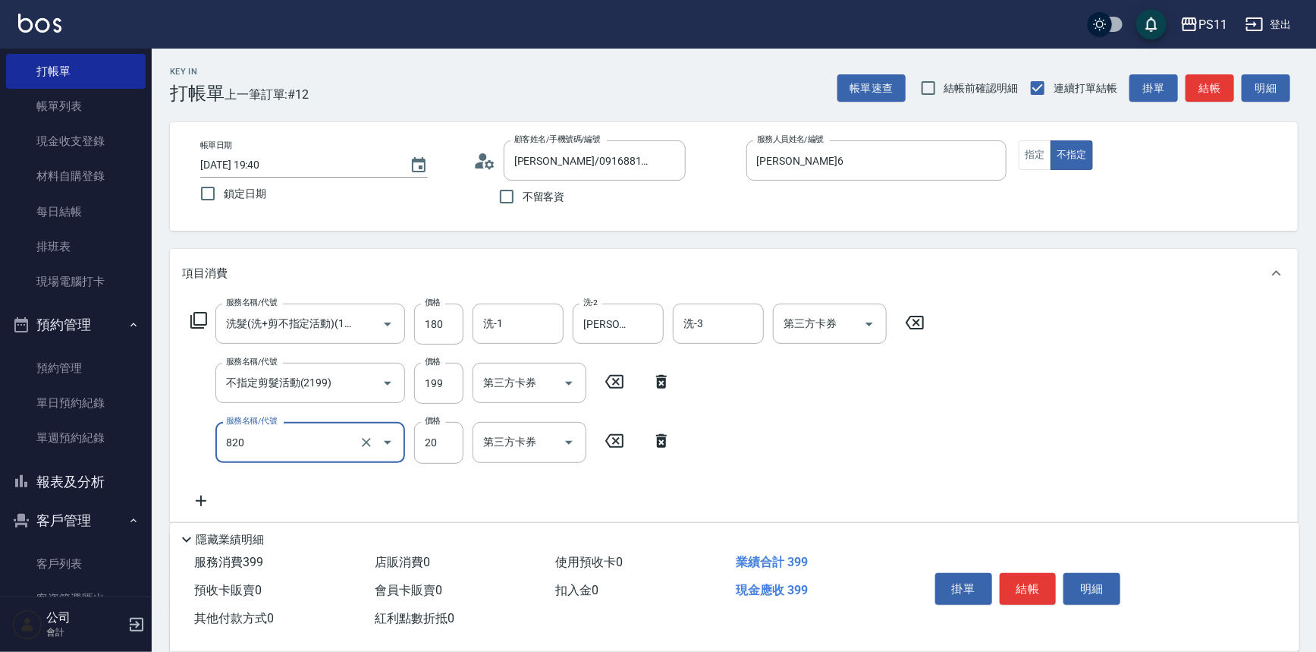
type input "潤絲(820)"
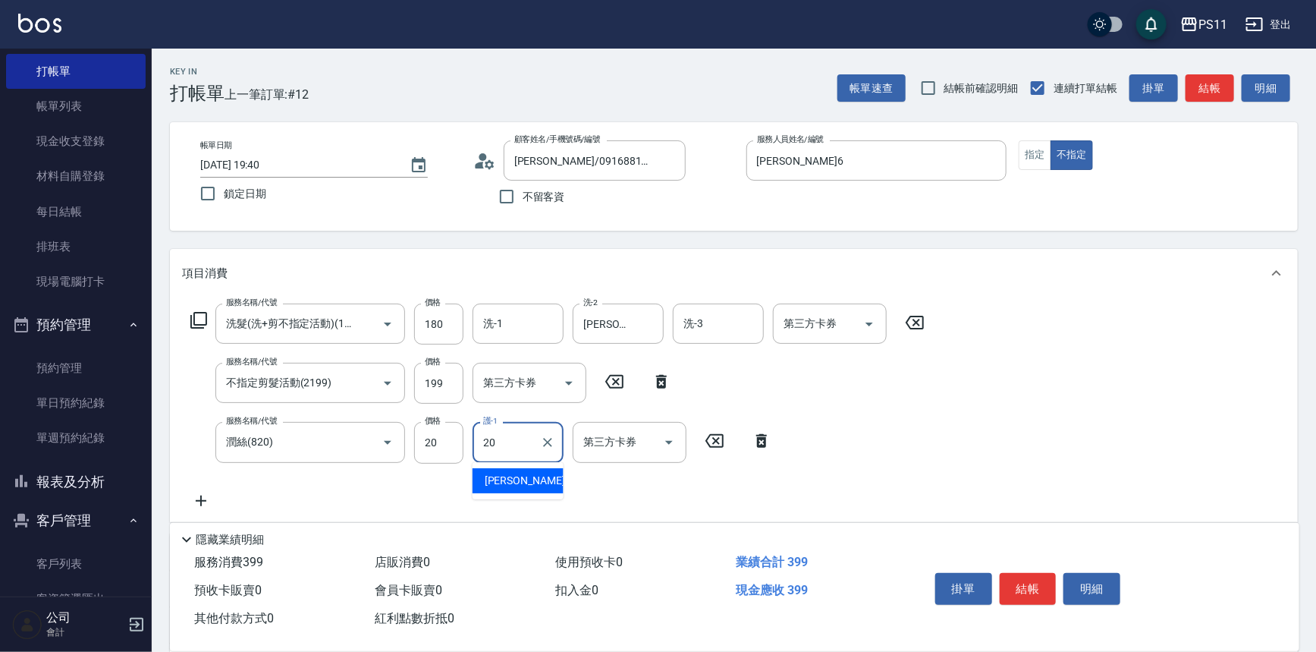
type input "[PERSON_NAME]-20"
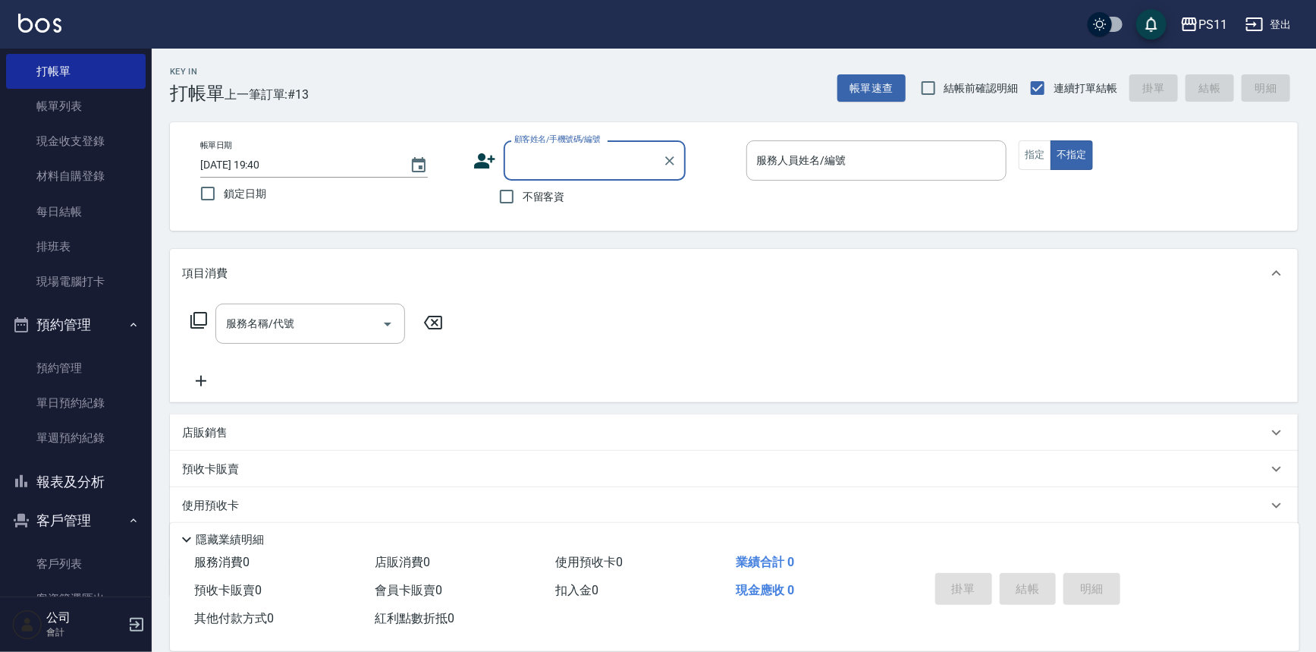
drag, startPoint x: 101, startPoint y: 489, endPoint x: 110, endPoint y: 473, distance: 17.7
click at [102, 488] on button "報表及分析" at bounding box center [76, 481] width 140 height 39
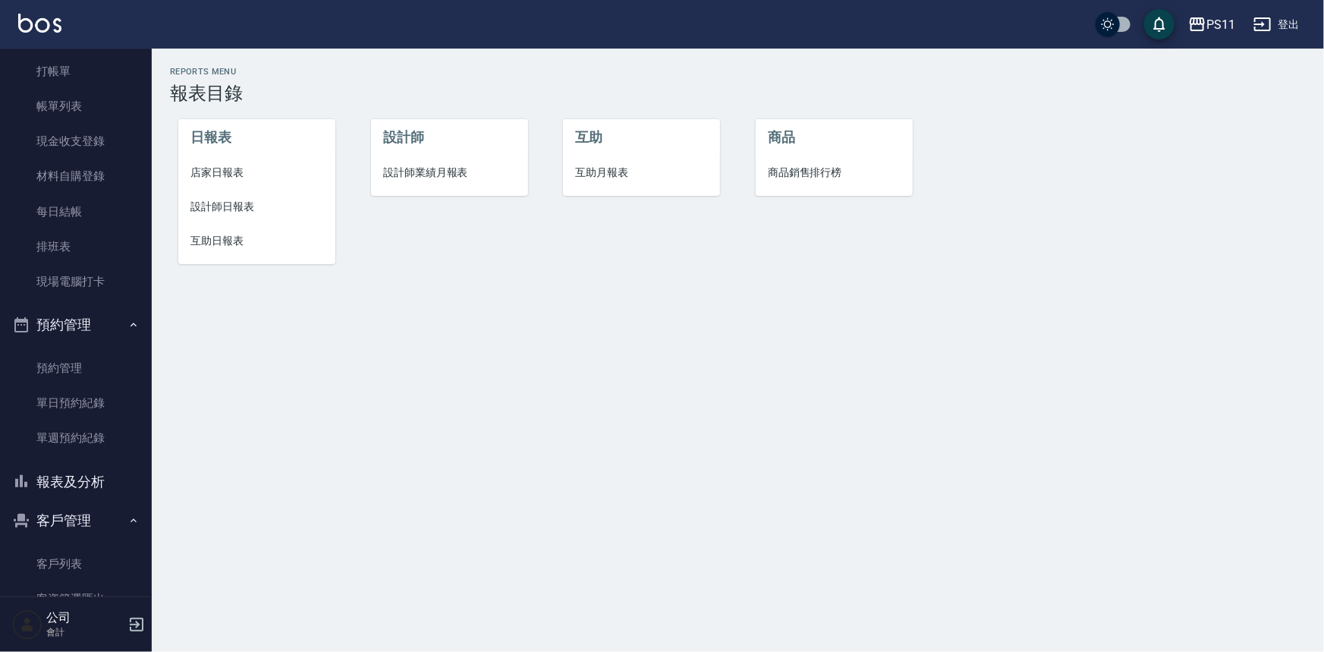
click at [214, 182] on li "店家日報表" at bounding box center [256, 173] width 157 height 34
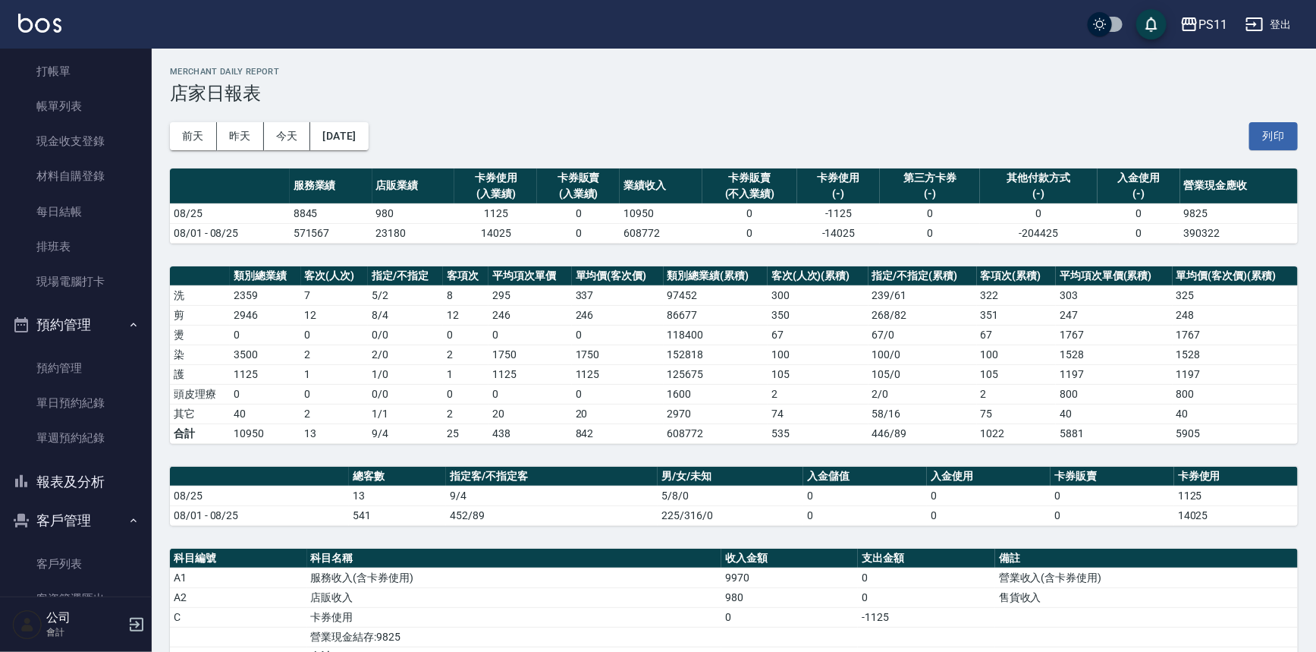
scroll to position [68, 0]
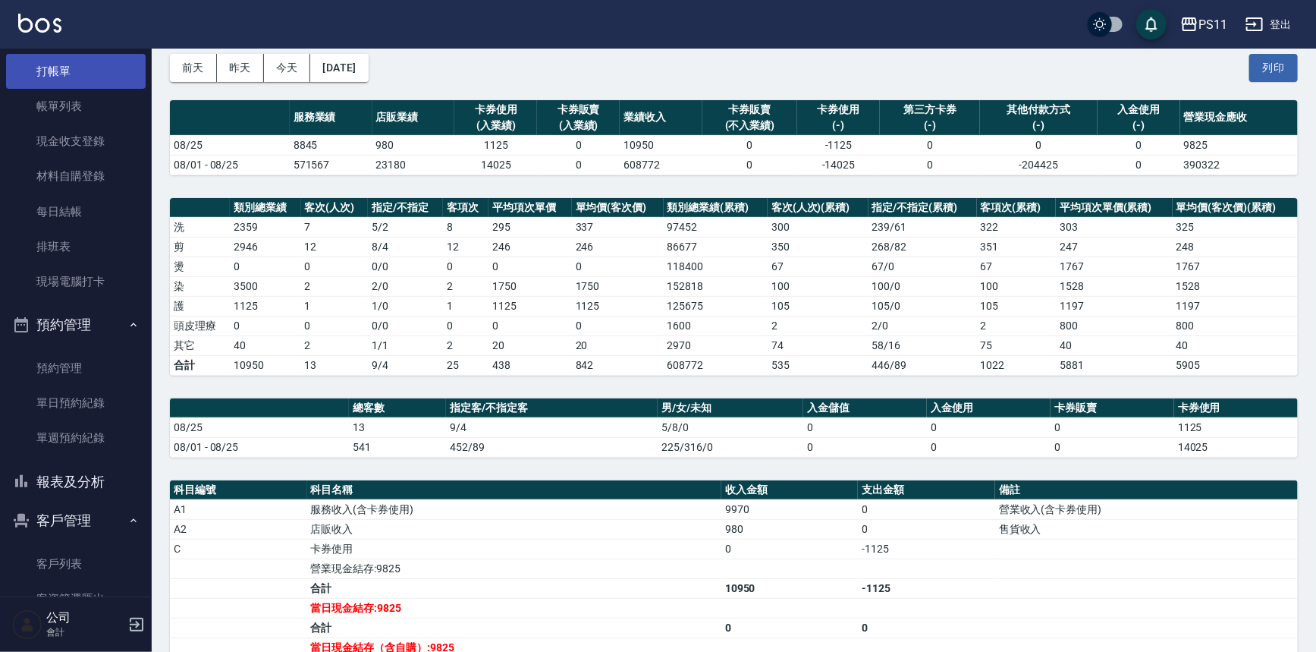
click at [90, 68] on link "打帳單" at bounding box center [76, 71] width 140 height 35
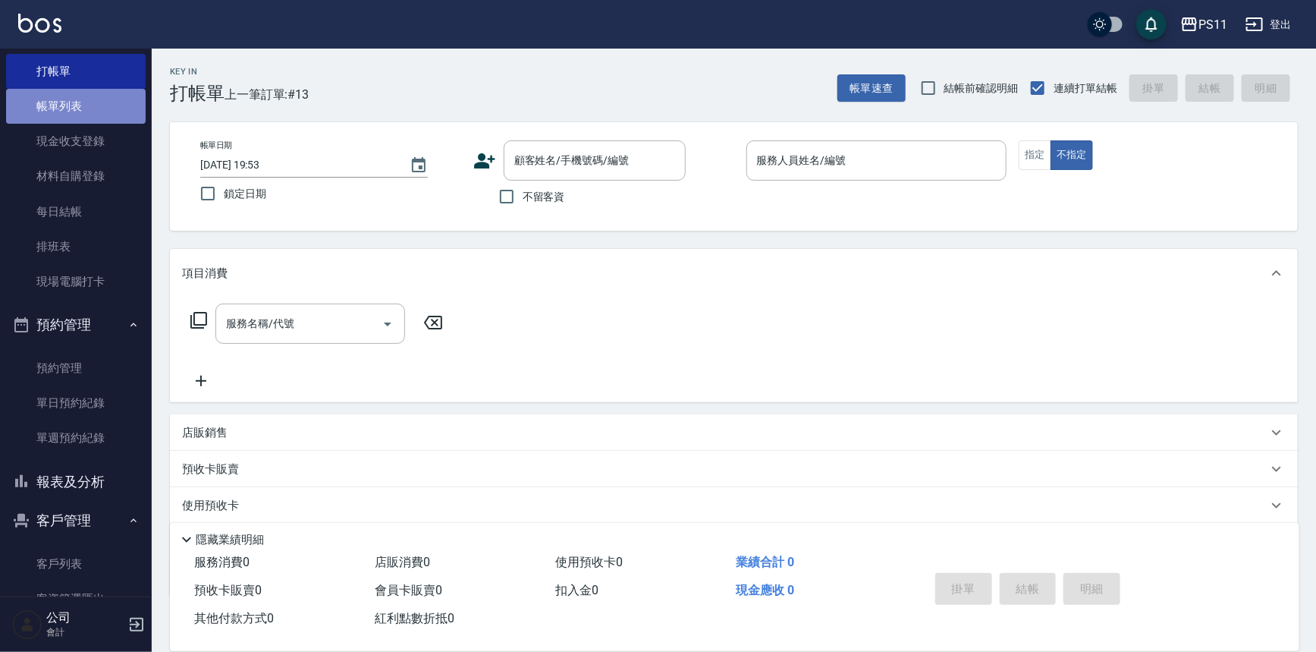
click at [108, 118] on link "帳單列表" at bounding box center [76, 106] width 140 height 35
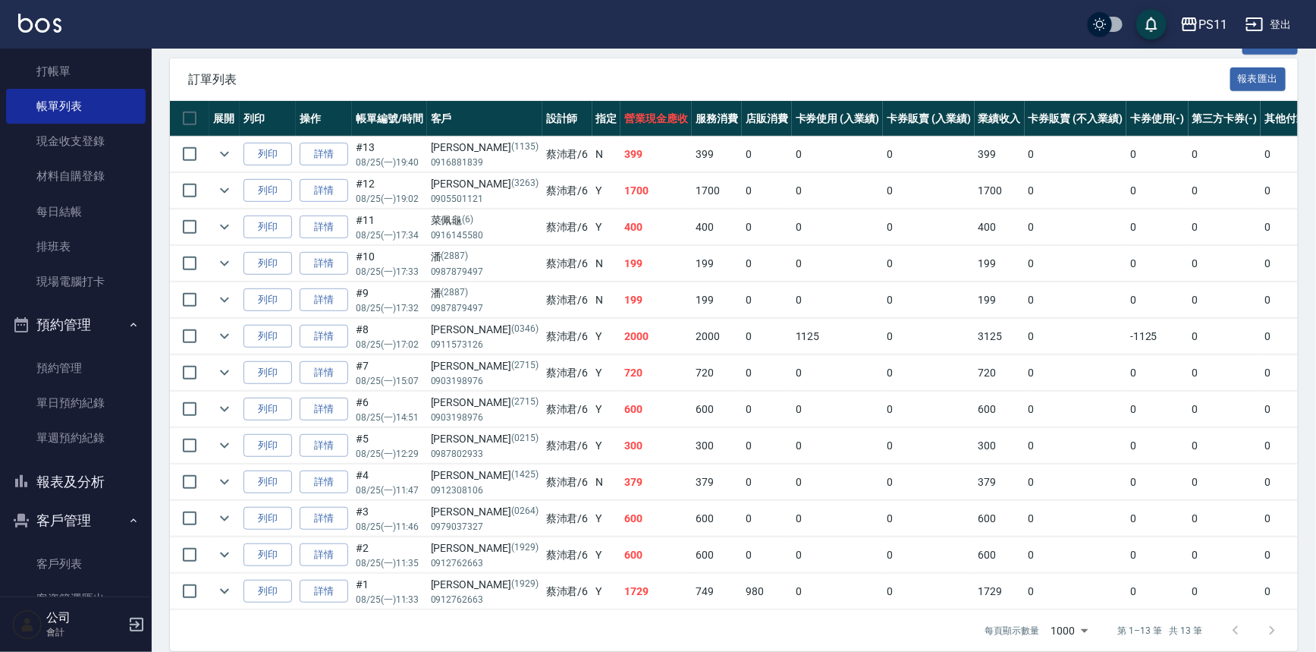
scroll to position [344, 0]
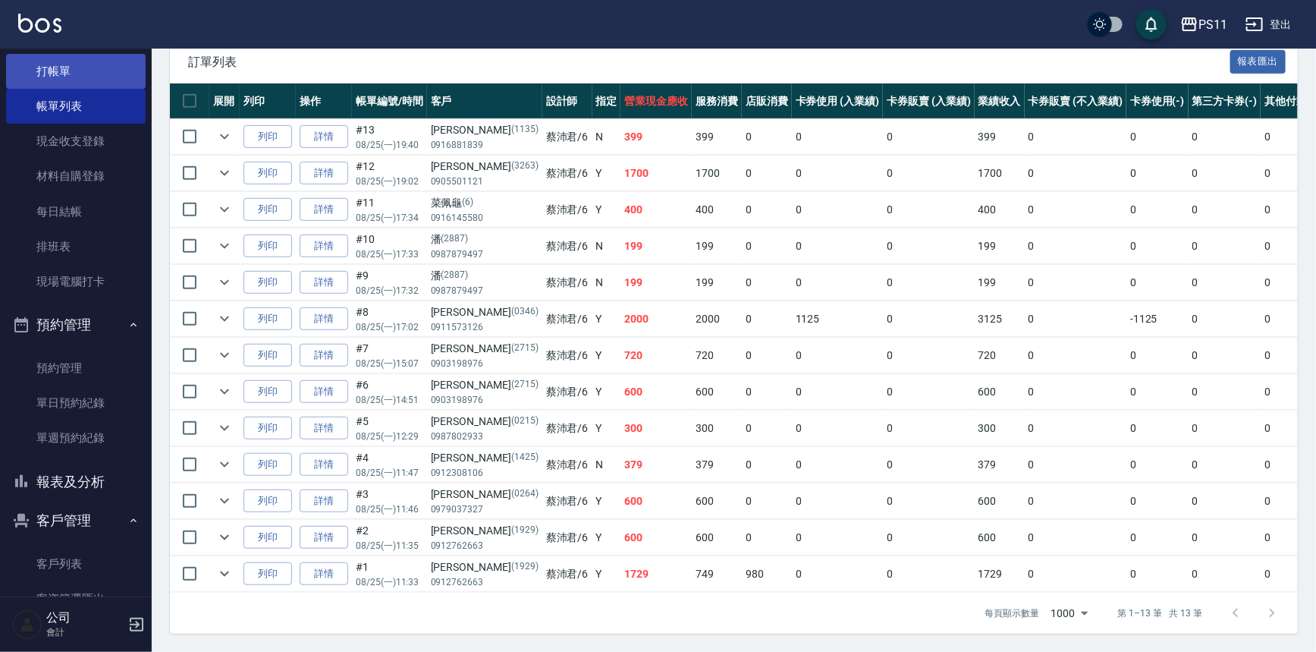
click at [77, 55] on link "打帳單" at bounding box center [76, 71] width 140 height 35
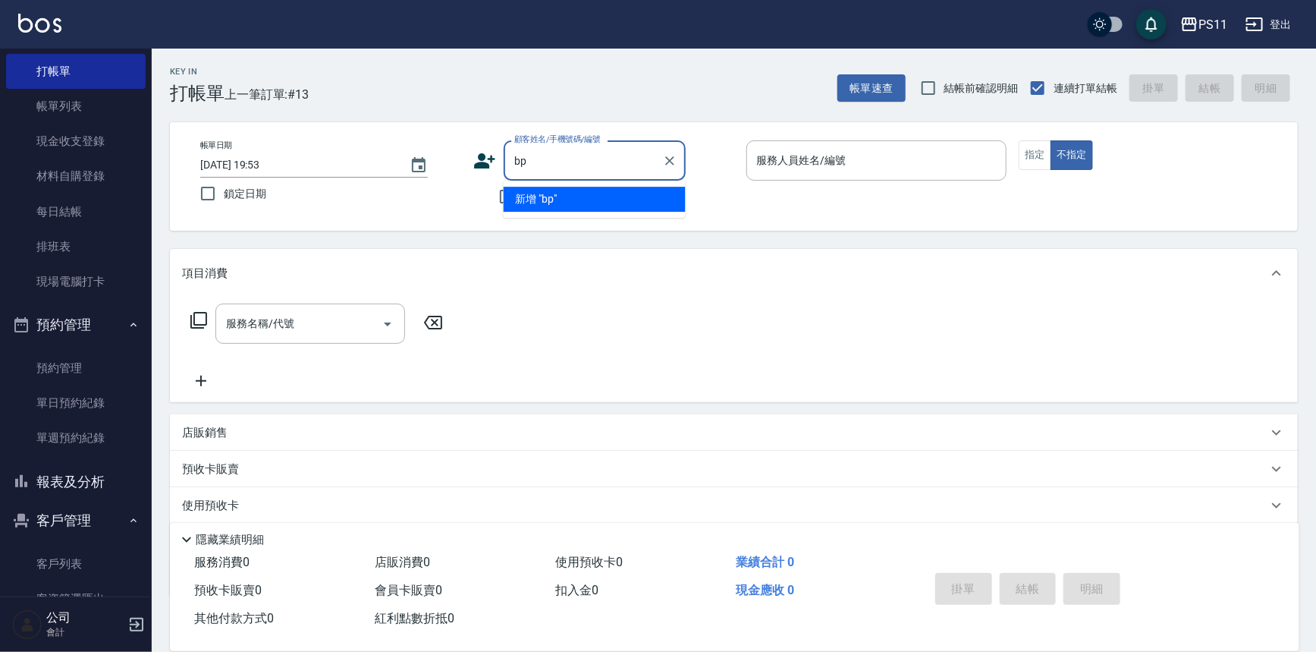
type input "b"
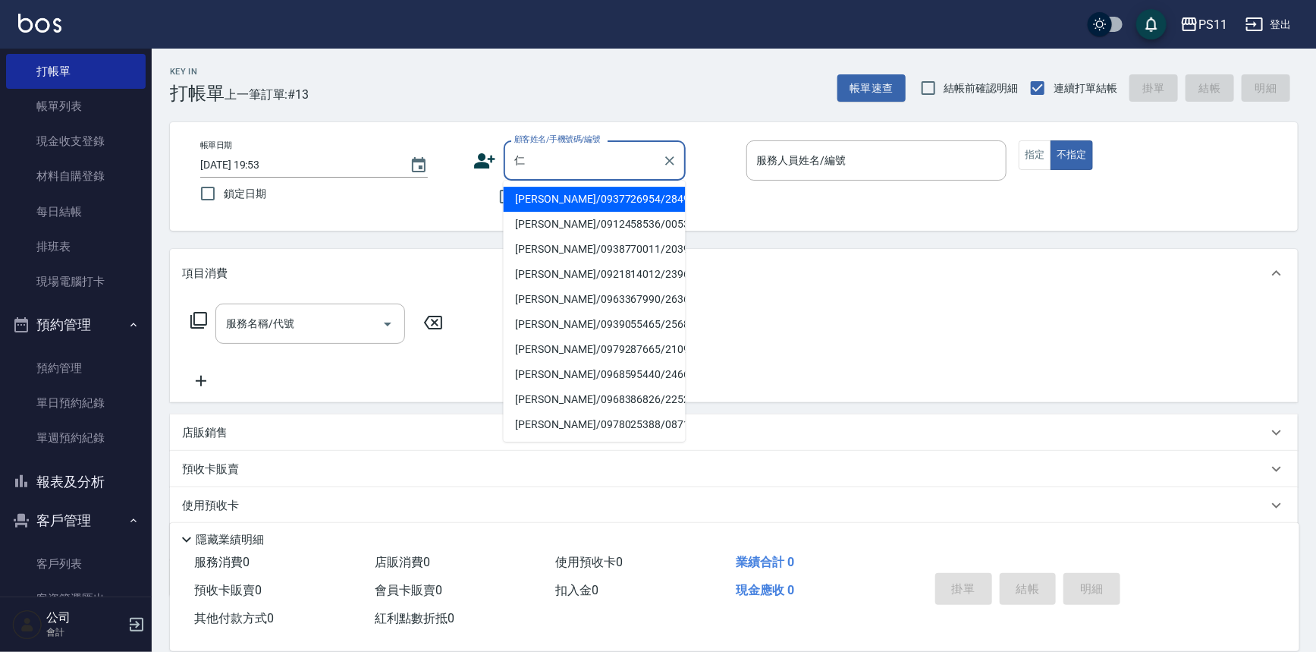
click at [608, 251] on li "[PERSON_NAME]/0938770011/2039" at bounding box center [595, 249] width 182 height 25
type input "[PERSON_NAME]/0938770011/2039"
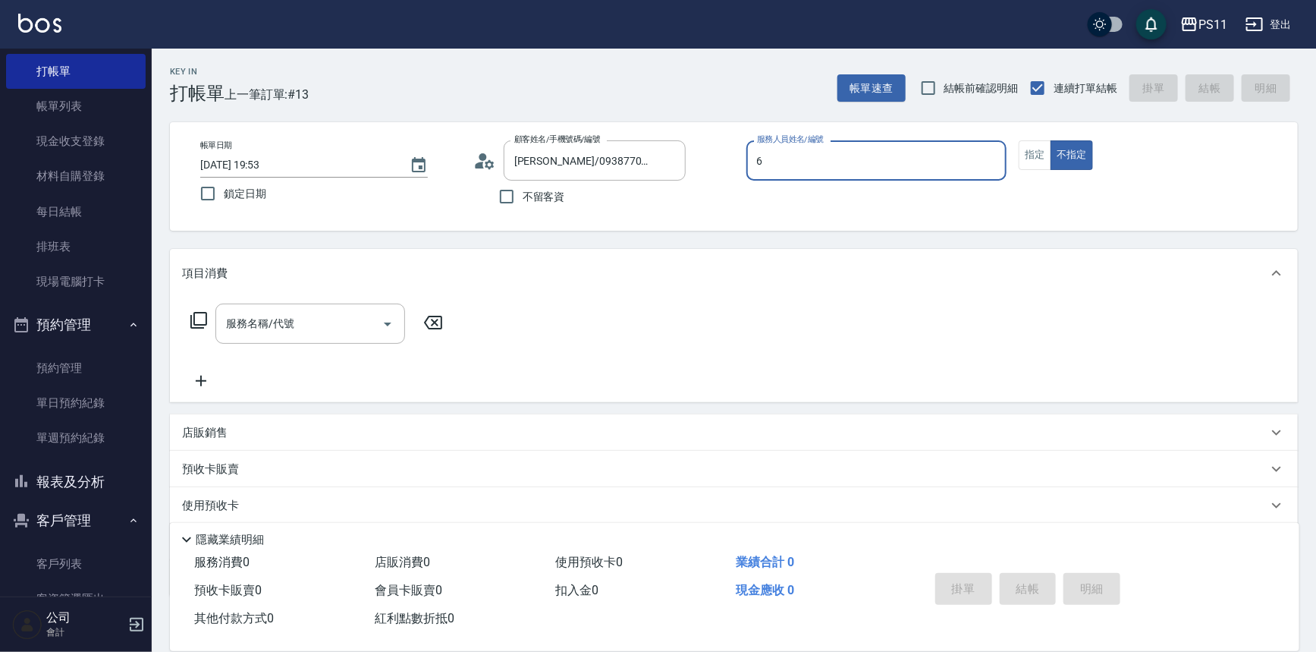
type input "[PERSON_NAME]6"
type button "false"
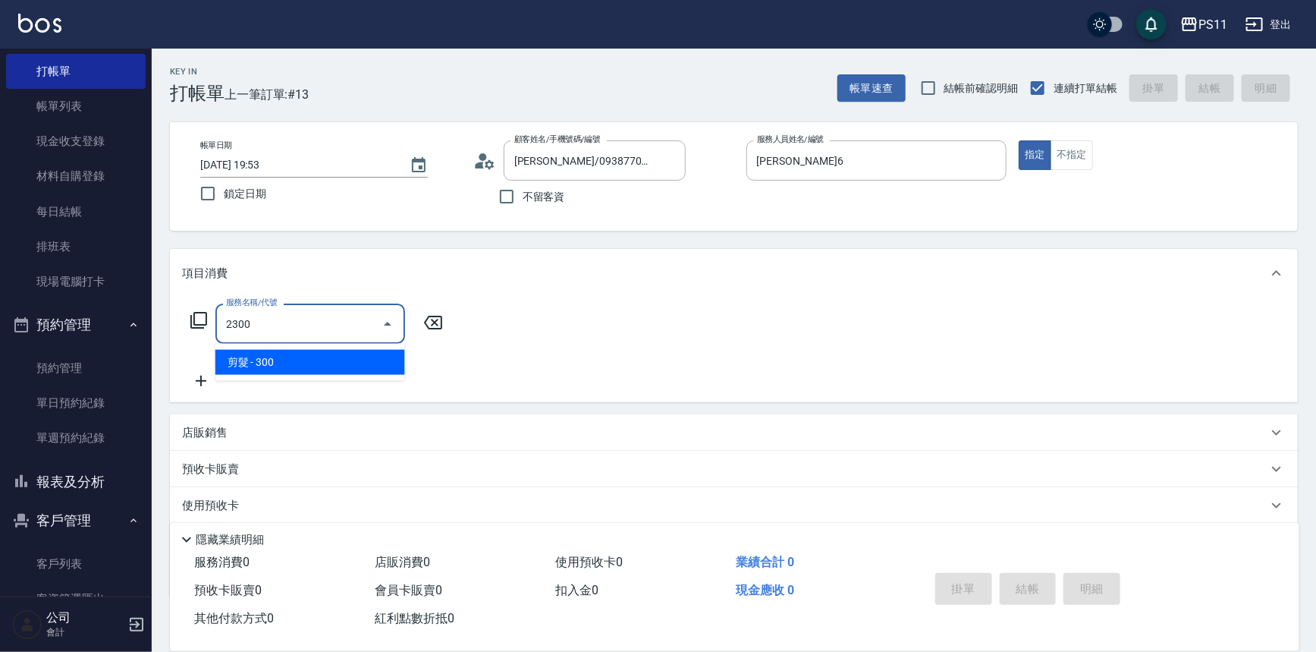
type input "剪髮(2300)"
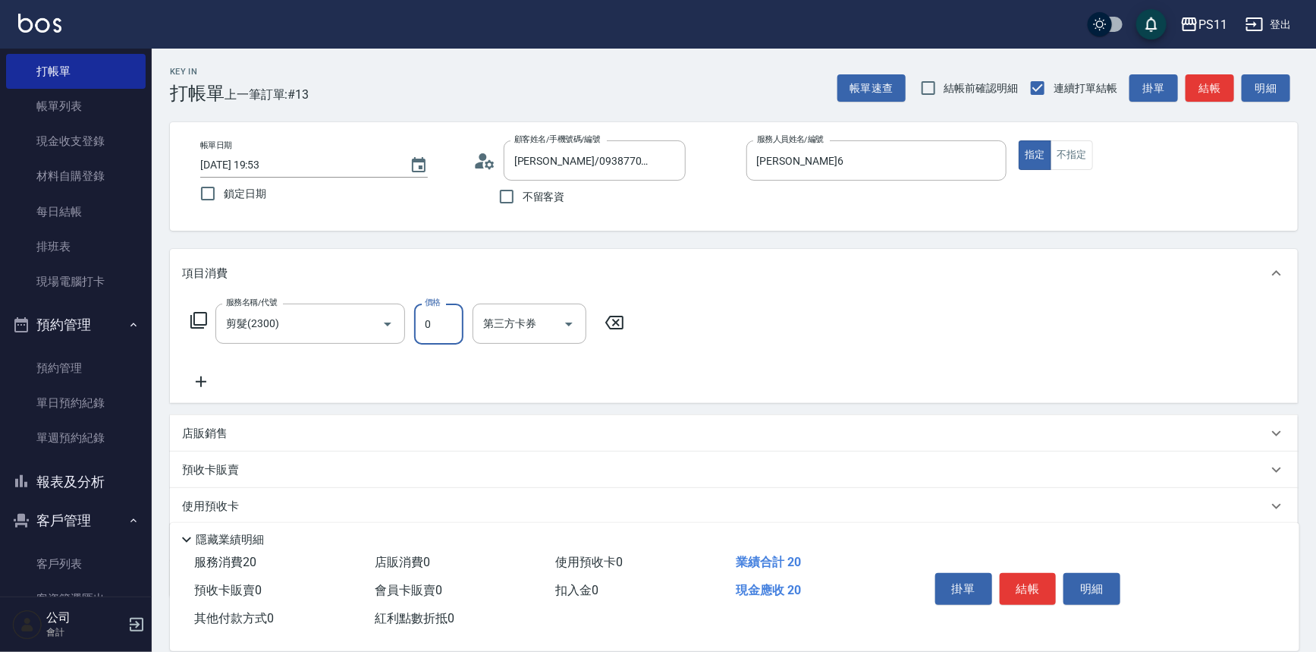
drag, startPoint x: 451, startPoint y: 322, endPoint x: 415, endPoint y: 323, distance: 35.7
click at [415, 323] on input "0" at bounding box center [438, 323] width 49 height 41
type input "200"
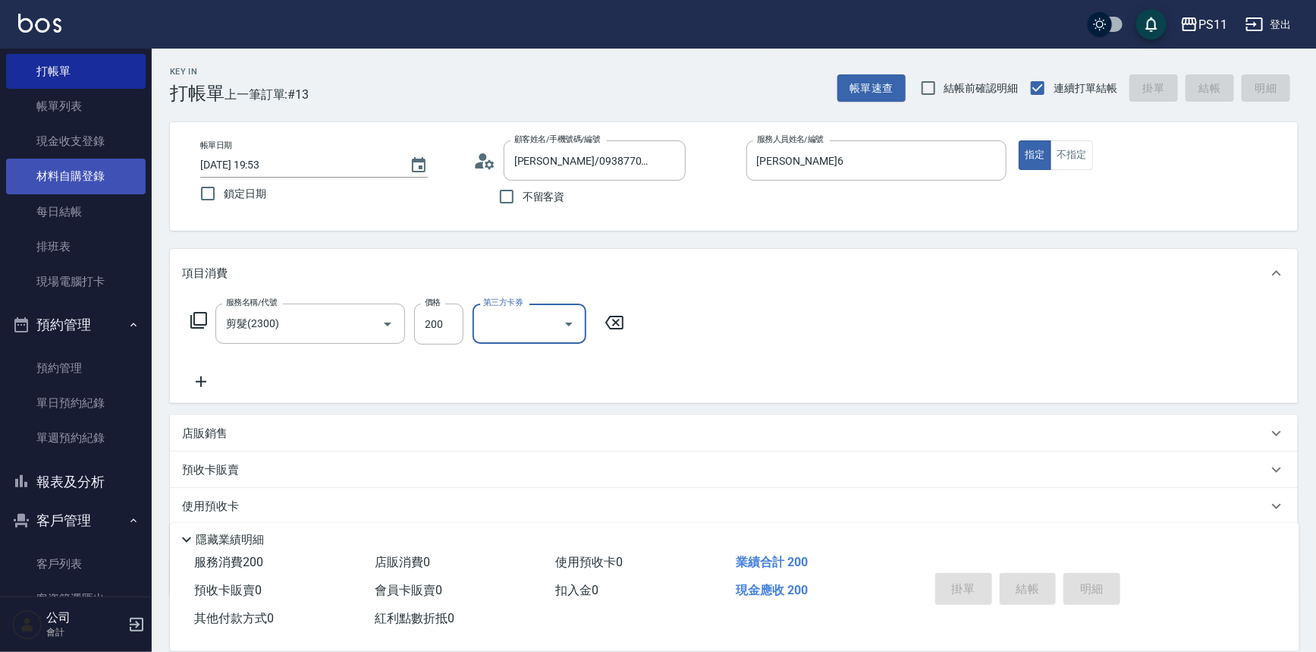
type input "[DATE] 19:54"
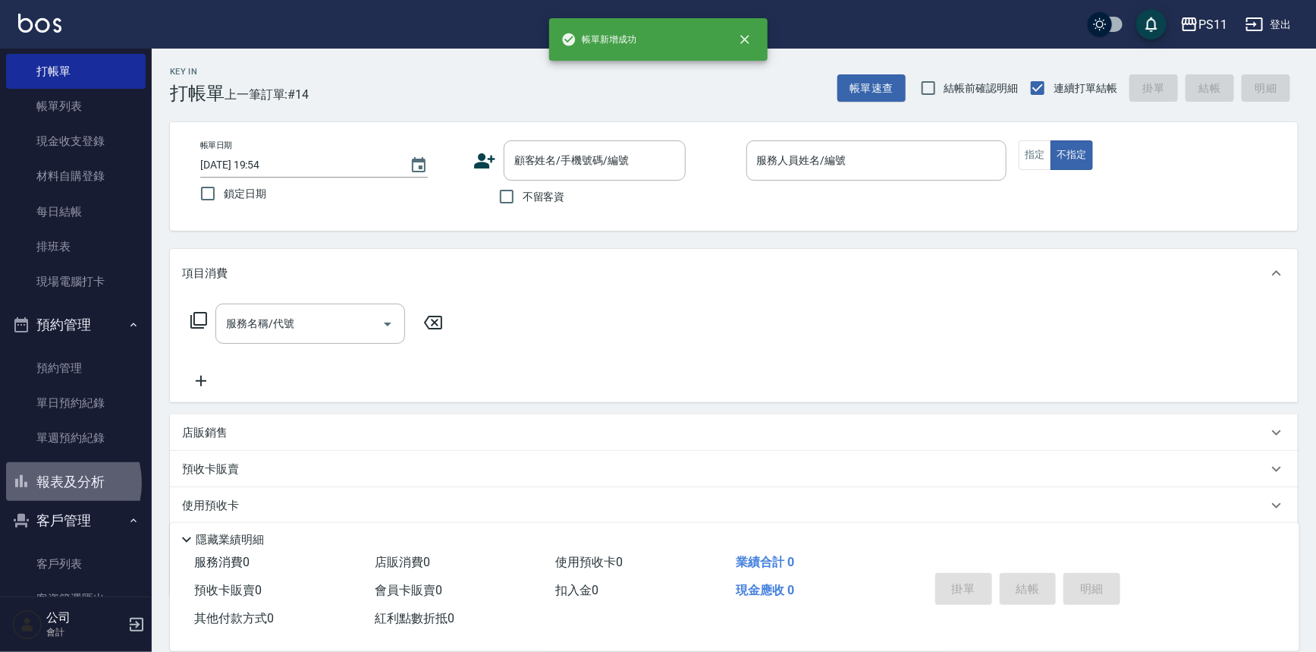
click at [53, 483] on button "報表及分析" at bounding box center [76, 481] width 140 height 39
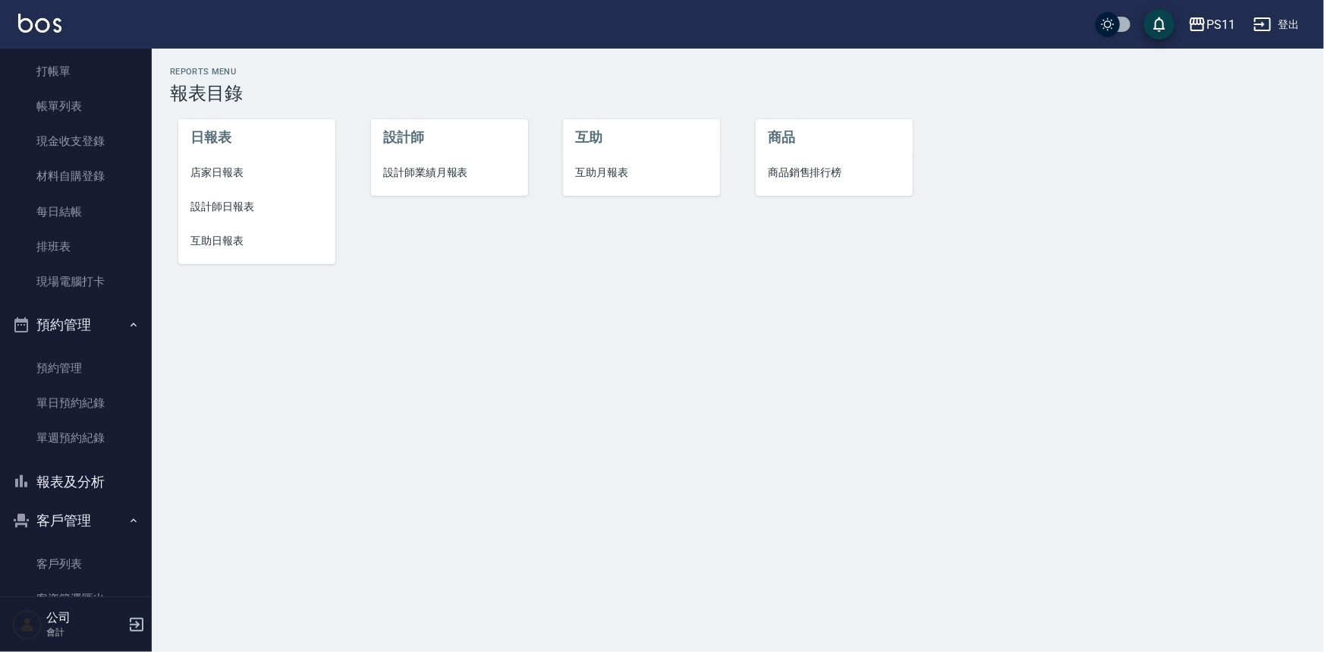
click at [219, 166] on span "店家日報表" at bounding box center [256, 173] width 133 height 16
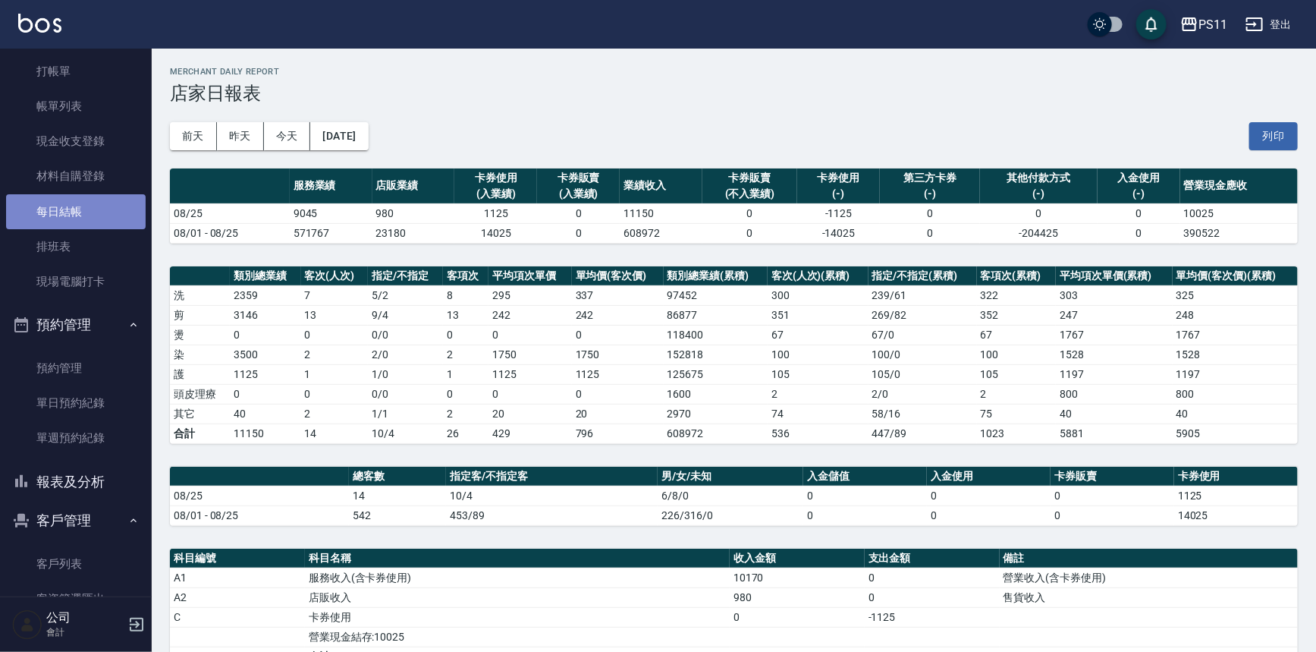
click at [94, 217] on link "每日結帳" at bounding box center [76, 211] width 140 height 35
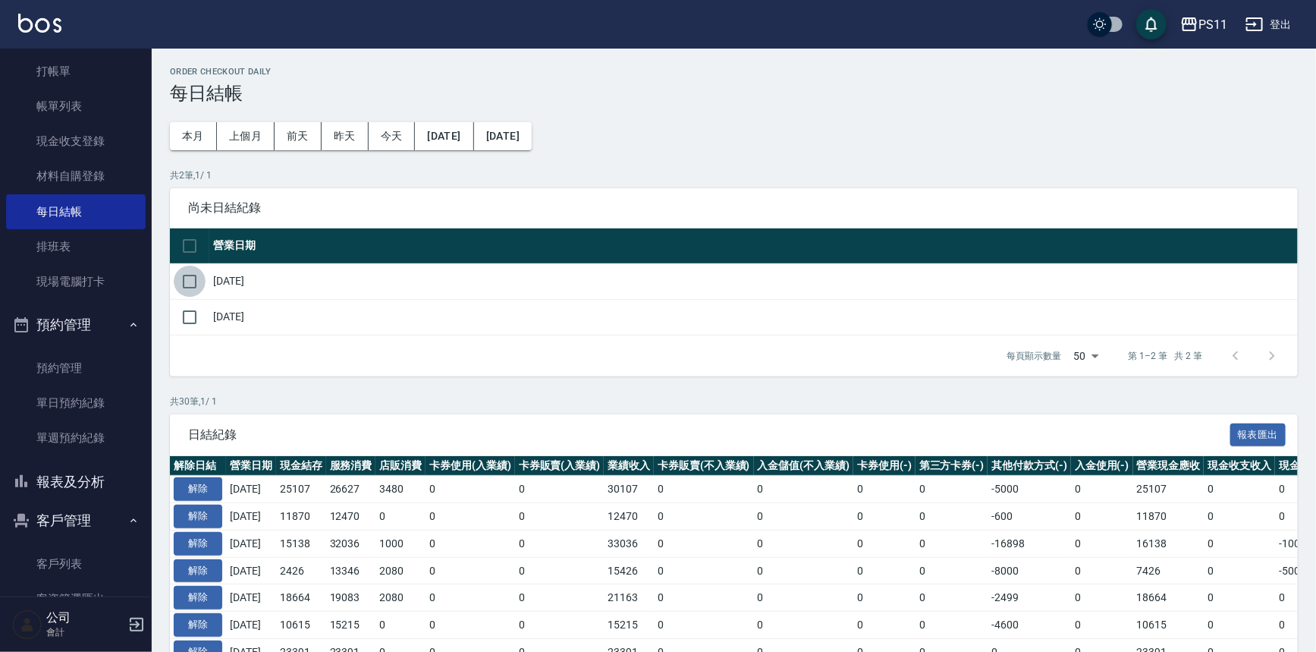
drag, startPoint x: 201, startPoint y: 275, endPoint x: 200, endPoint y: 302, distance: 26.6
click at [200, 275] on input "checkbox" at bounding box center [190, 282] width 32 height 32
checkbox input "true"
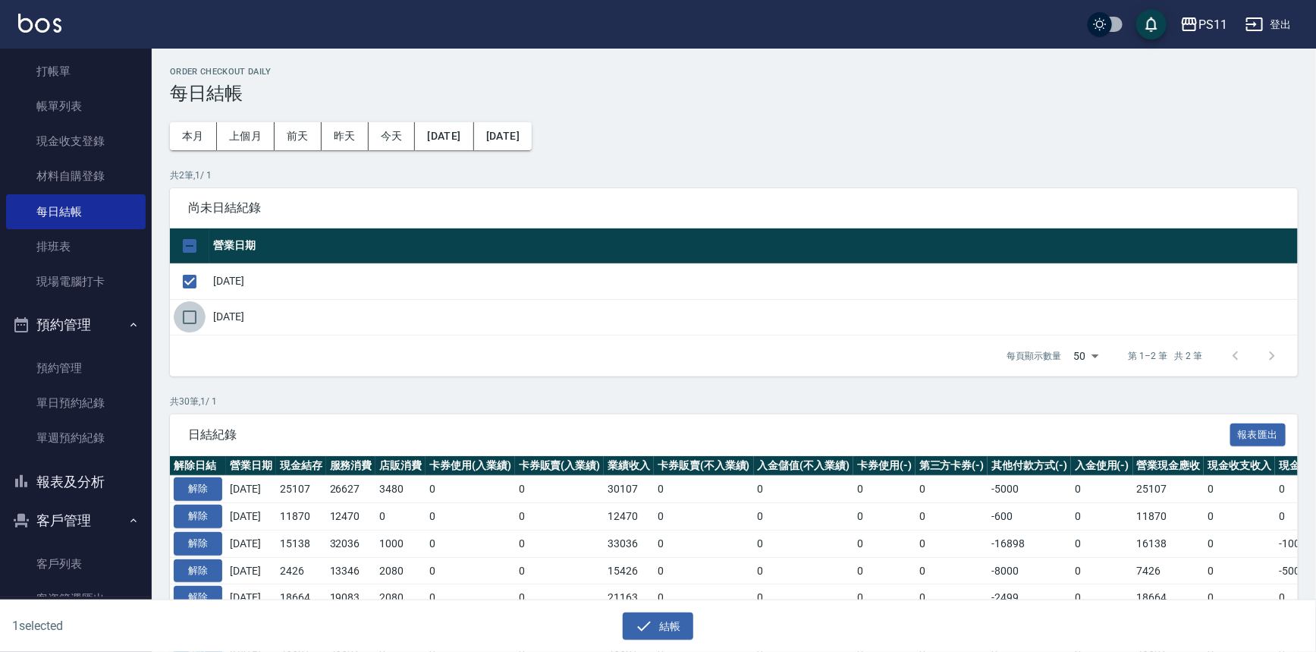
click at [191, 311] on input "checkbox" at bounding box center [190, 317] width 32 height 32
checkbox input "true"
click at [645, 614] on button "結帳" at bounding box center [658, 626] width 71 height 28
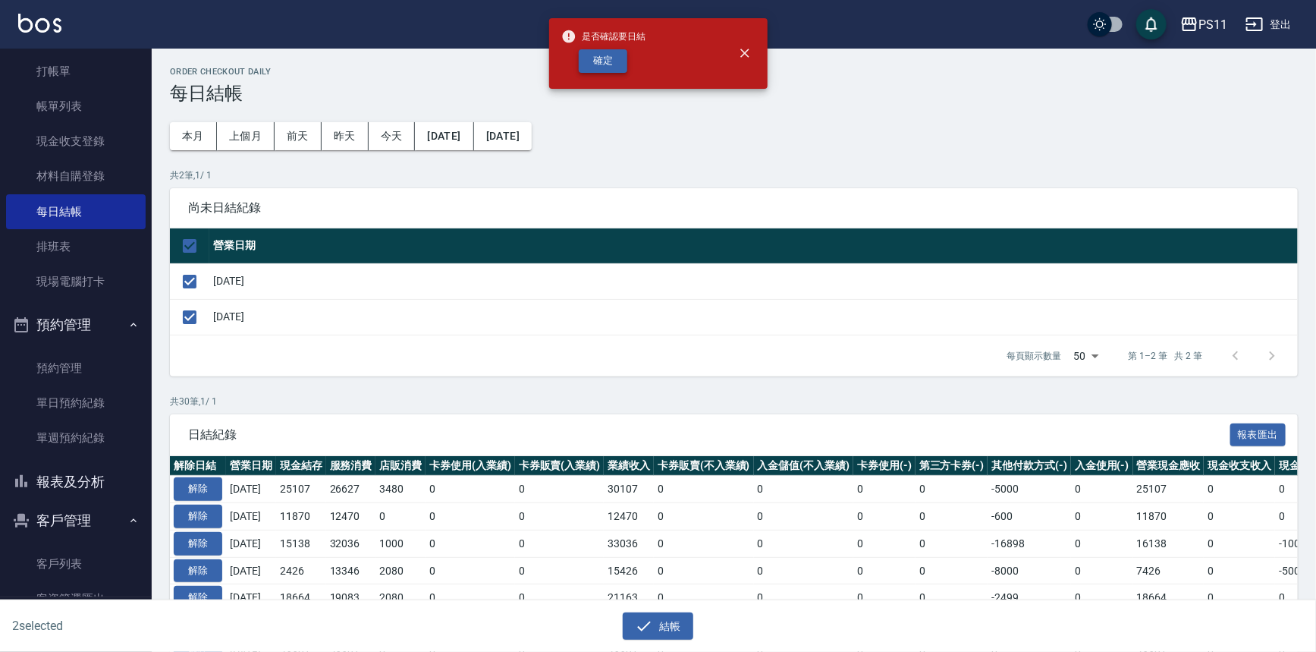
click at [611, 59] on button "確定" at bounding box center [603, 61] width 49 height 24
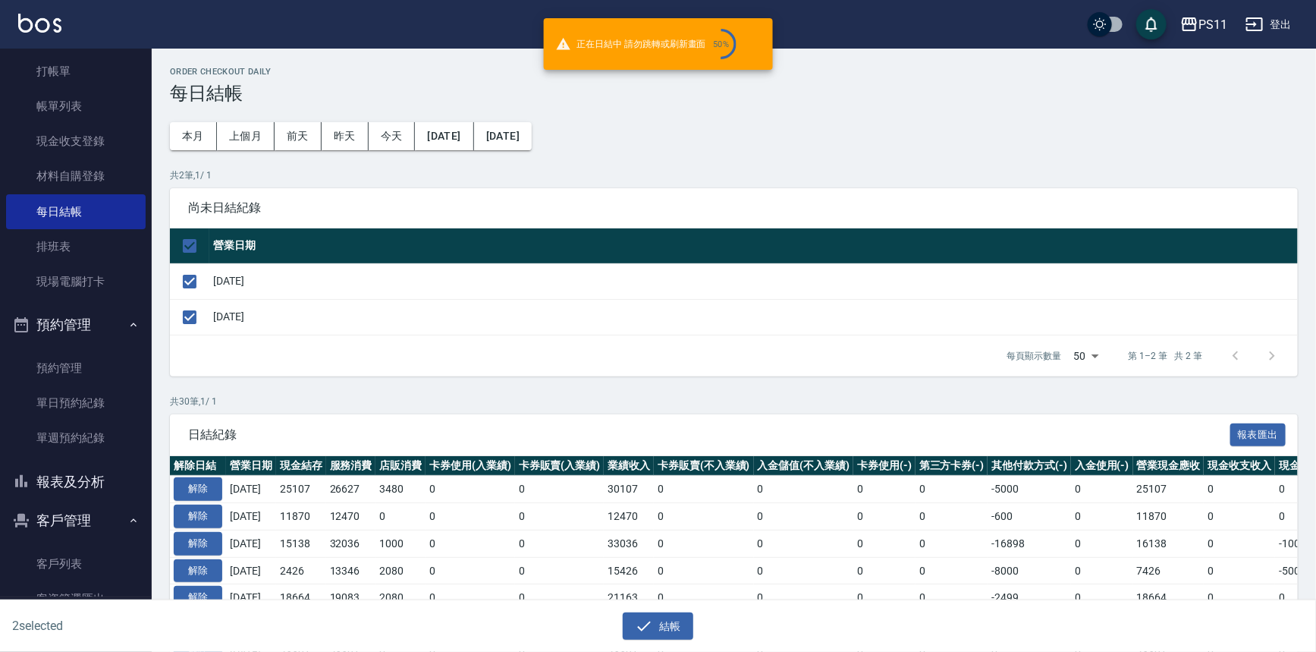
checkbox input "false"
